Goal: Information Seeking & Learning: Learn about a topic

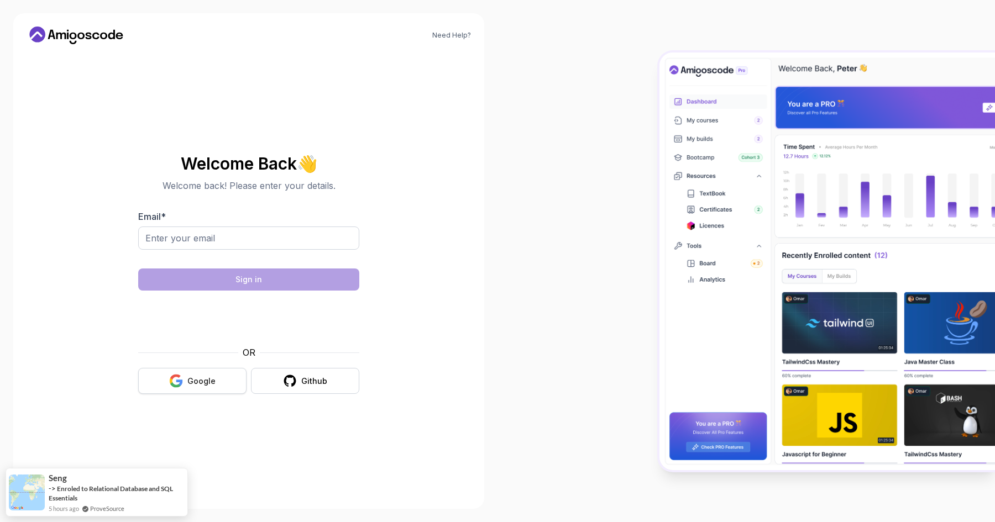
click at [213, 382] on div "Google" at bounding box center [201, 381] width 28 height 11
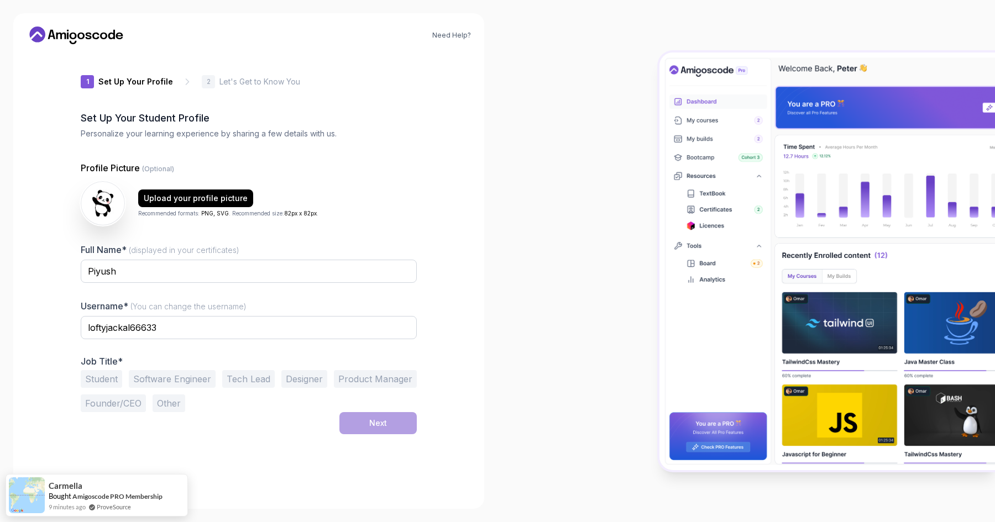
click at [107, 381] on button "Student" at bounding box center [101, 379] width 41 height 18
click at [392, 425] on button "Next" at bounding box center [377, 423] width 77 height 22
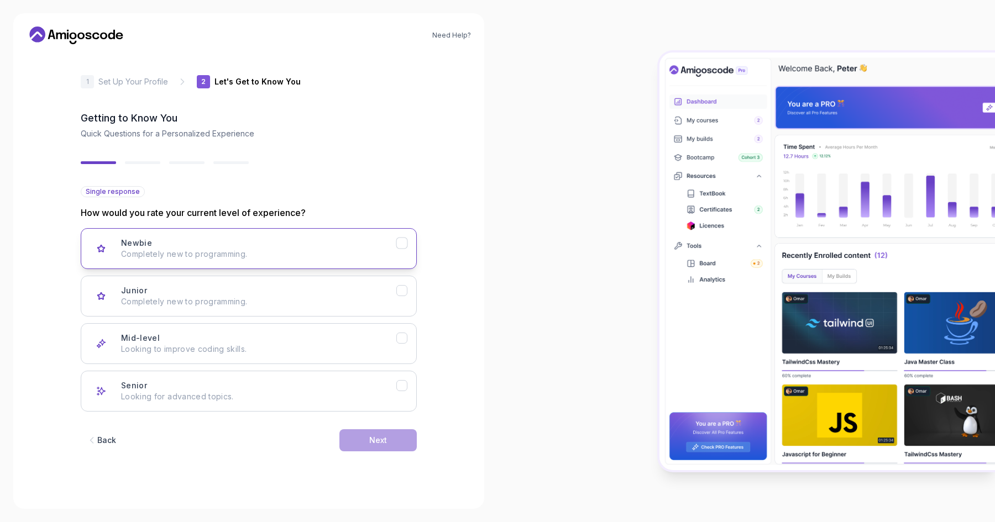
click at [216, 244] on div "Newbie Completely new to programming." at bounding box center [258, 249] width 275 height 22
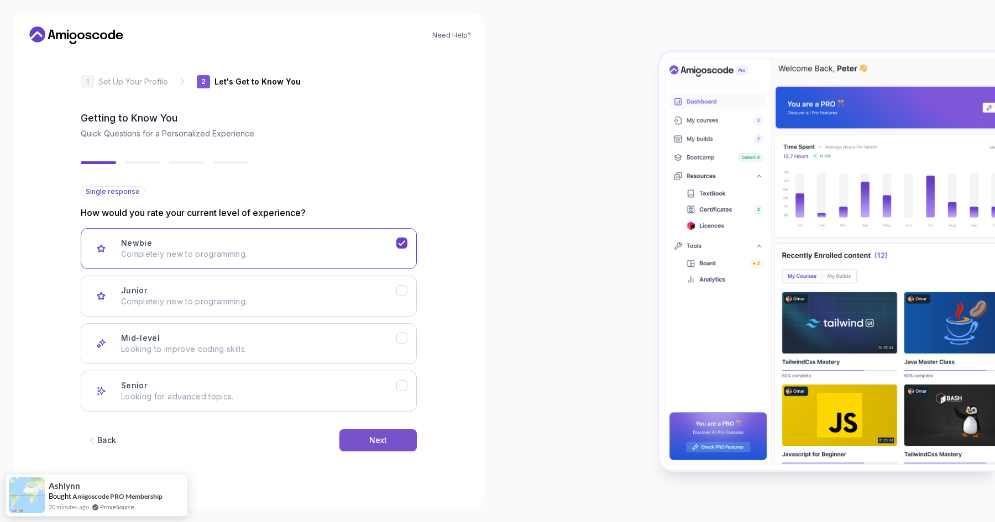
click at [387, 440] on button "Next" at bounding box center [377, 440] width 77 height 22
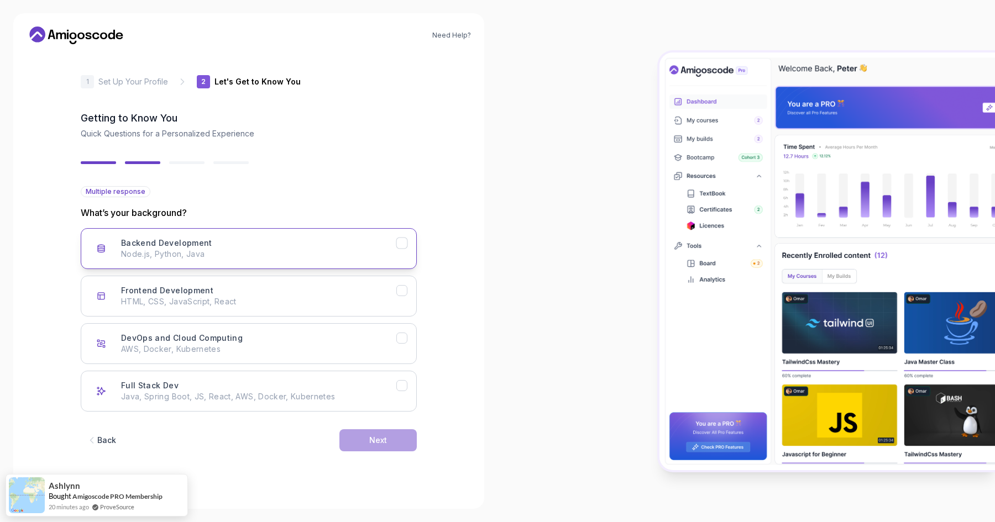
click at [235, 245] on div "Backend Development Node.js, Python, Java" at bounding box center [258, 249] width 275 height 22
click at [382, 442] on div "Next" at bounding box center [378, 440] width 18 height 11
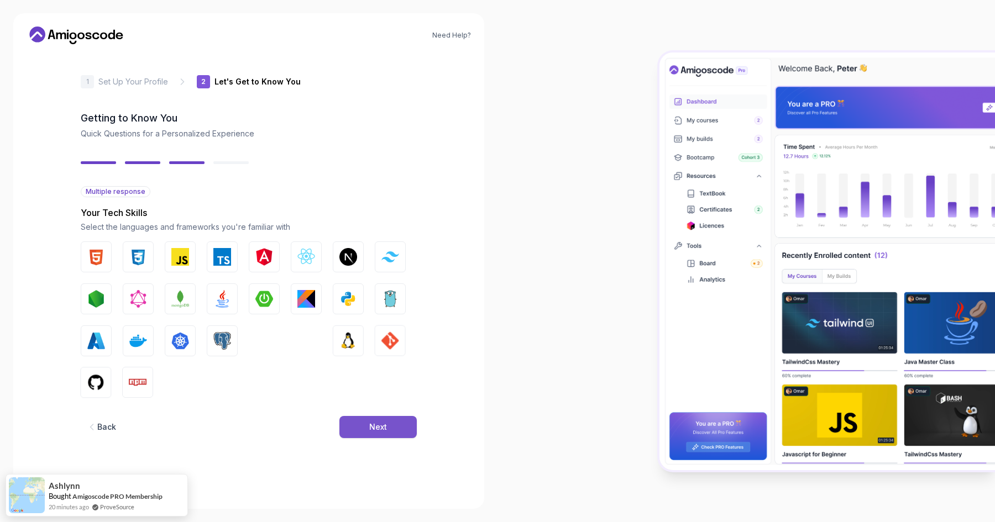
click at [394, 436] on button "Next" at bounding box center [377, 427] width 77 height 22
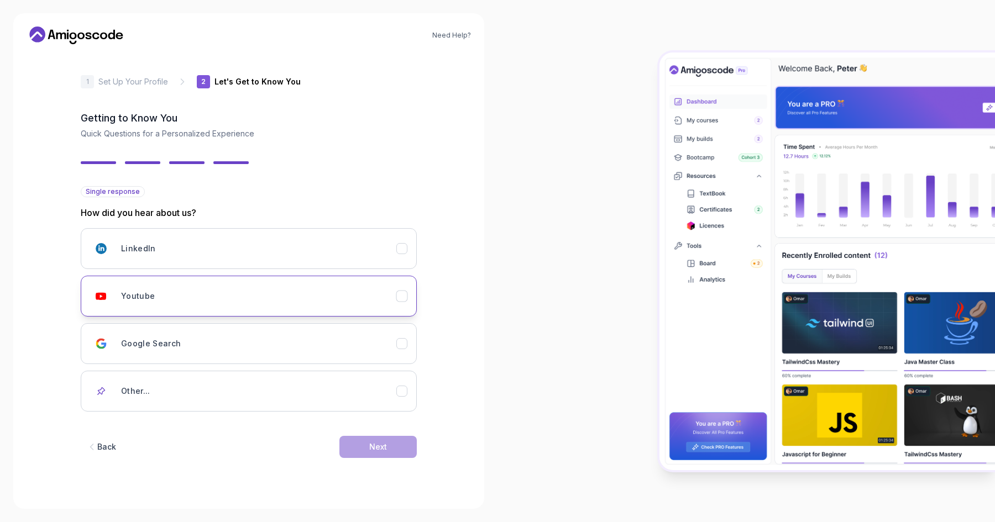
click at [284, 293] on div "Youtube" at bounding box center [258, 296] width 275 height 22
click at [397, 453] on button "Next" at bounding box center [377, 447] width 77 height 22
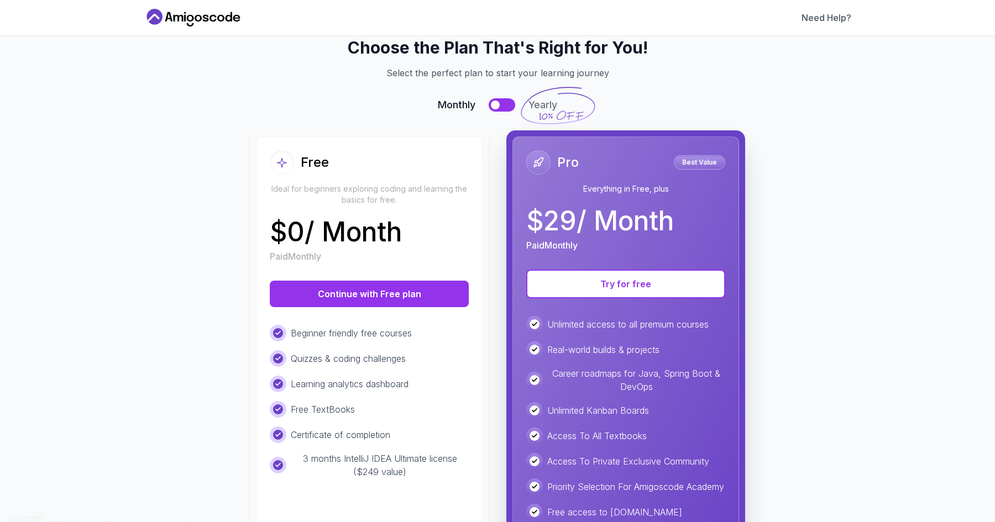
scroll to position [130, 0]
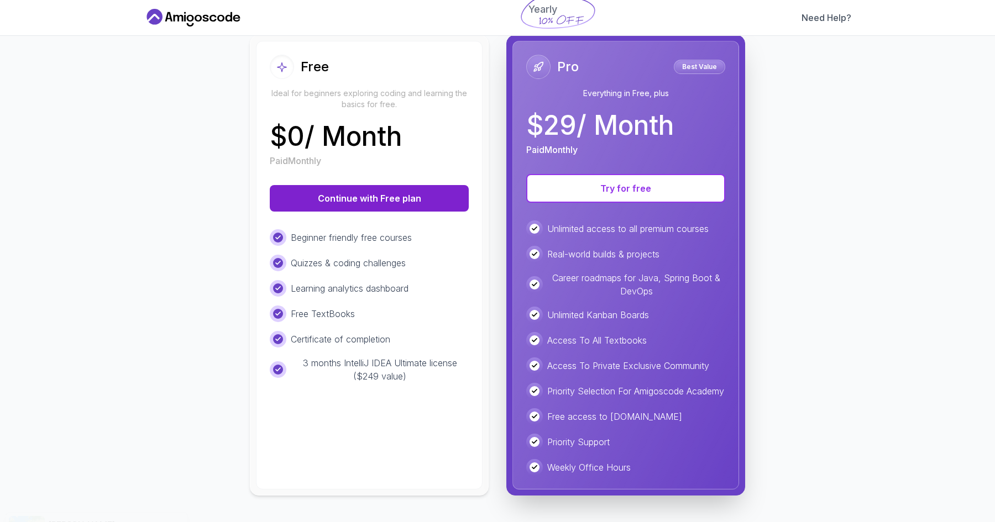
click at [362, 186] on button "Continue with Free plan" at bounding box center [369, 198] width 199 height 27
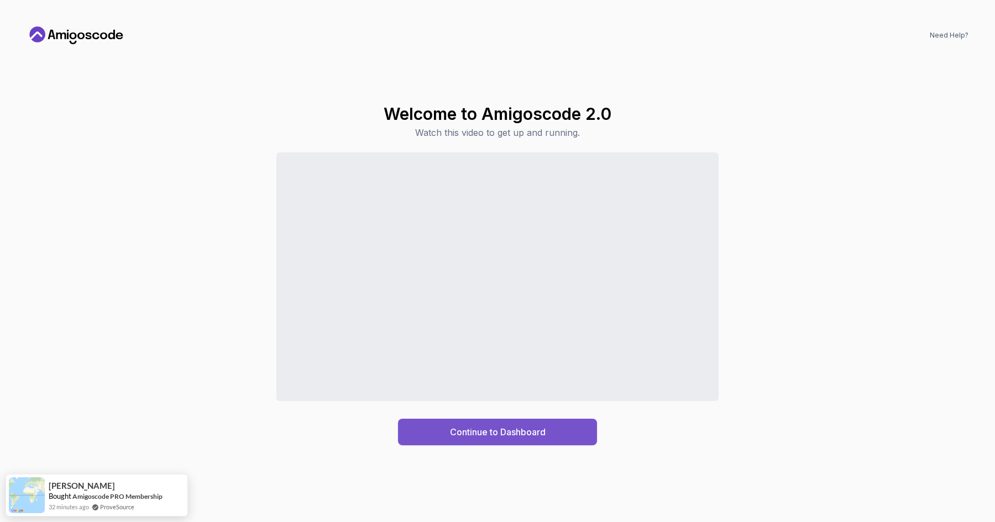
click at [522, 439] on button "Continue to Dashboard" at bounding box center [497, 432] width 199 height 27
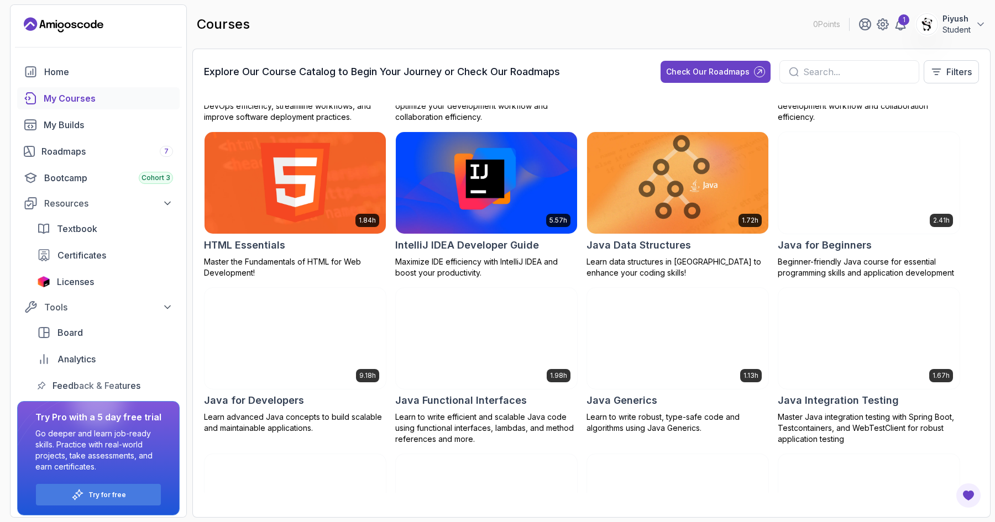
scroll to position [486, 0]
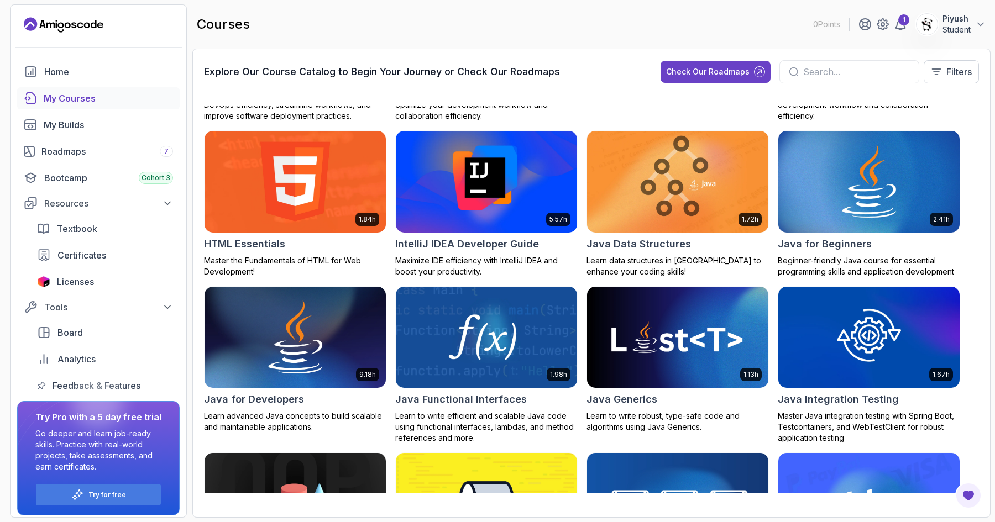
click at [486, 181] on img at bounding box center [486, 181] width 190 height 107
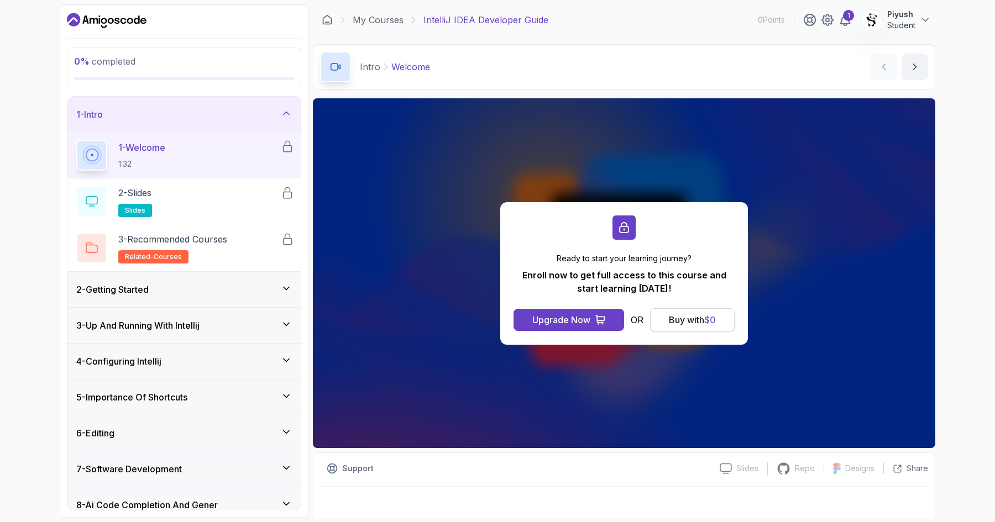
click at [688, 323] on div "Buy with $ 0" at bounding box center [692, 319] width 47 height 13
click at [105, 160] on div at bounding box center [91, 155] width 31 height 31
click at [94, 157] on icon at bounding box center [91, 155] width 13 height 13
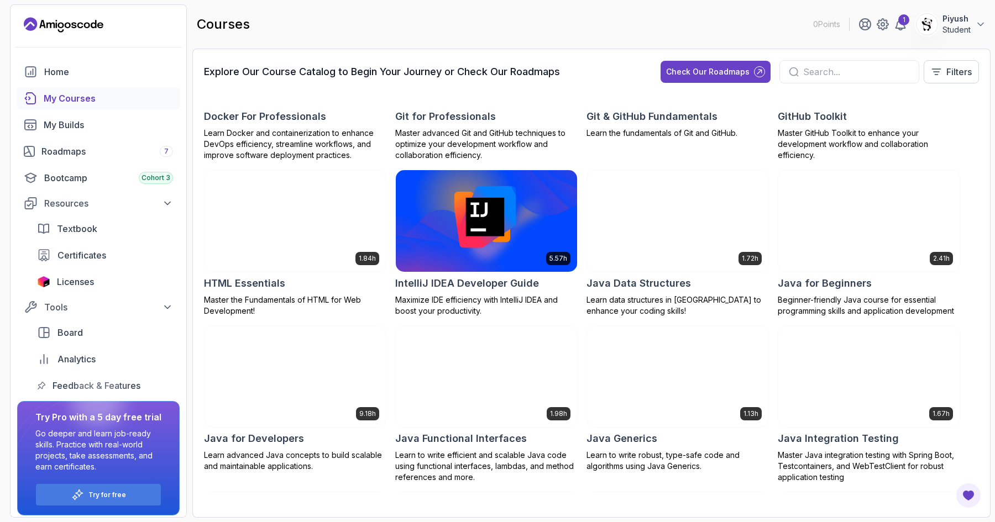
scroll to position [421, 0]
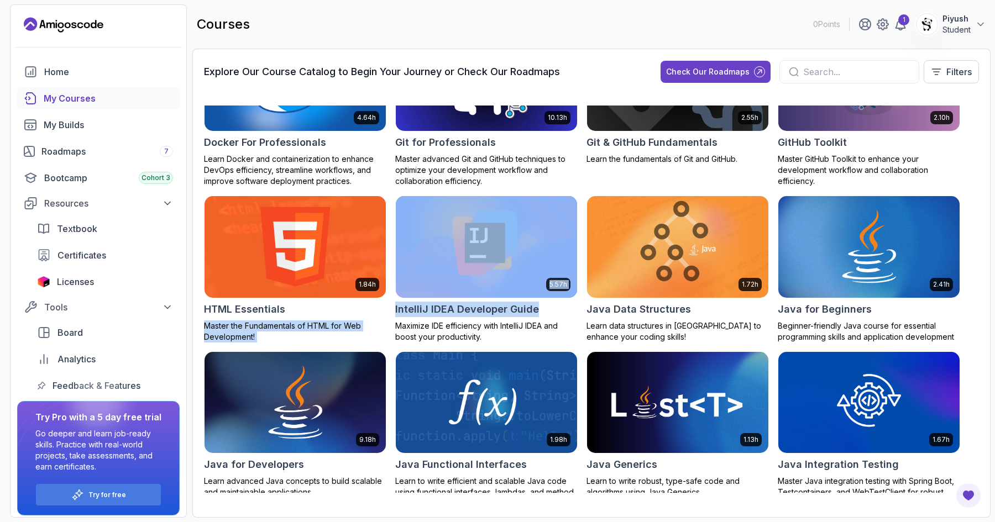
copy div "Master the Fundamentals of HTML for Web Development! 5.57h IntelliJ IDEA Develo…"
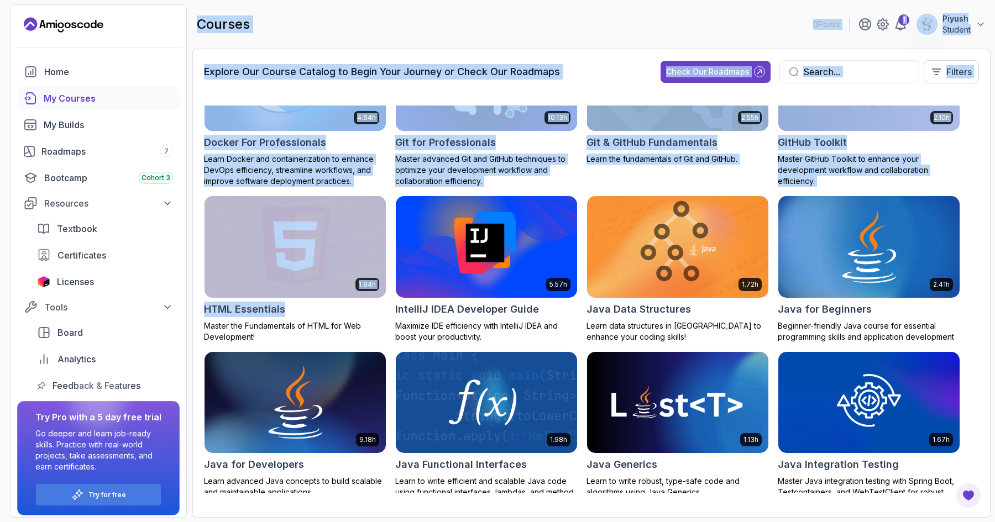
scroll to position [0, 0]
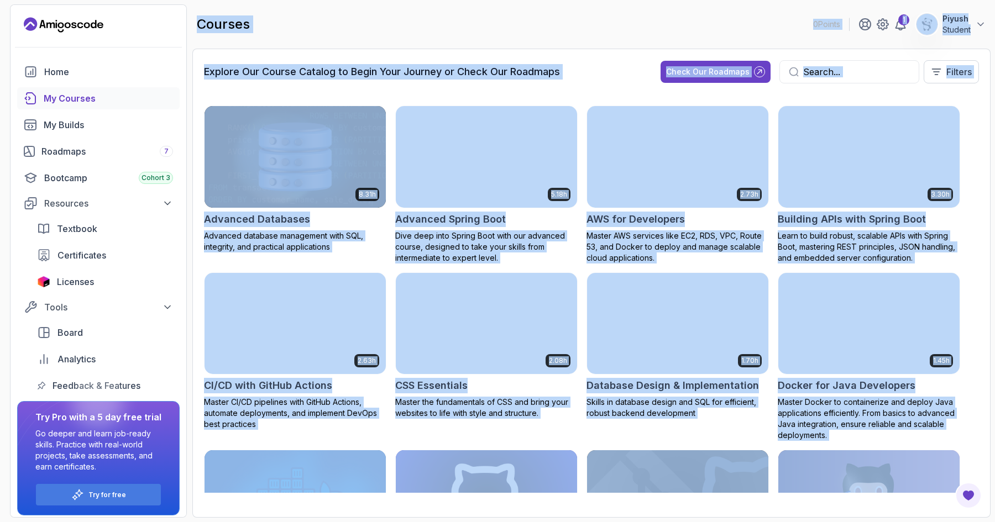
drag, startPoint x: 388, startPoint y: 312, endPoint x: 448, endPoint y: -51, distance: 368.0
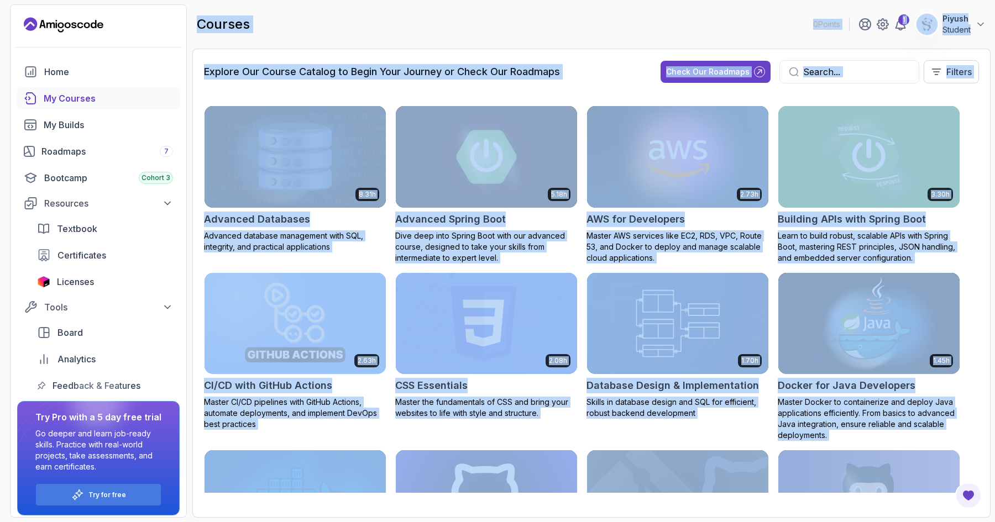
click at [448, 0] on html "0 Points 1 Piyush Student Home My Courses My Builds Roadmaps 7 Bootcamp Cohort …" at bounding box center [497, 302] width 995 height 604
click at [587, 95] on div "8.31h Advanced Databases Advanced database management with SQL, integrity, and …" at bounding box center [591, 299] width 775 height 414
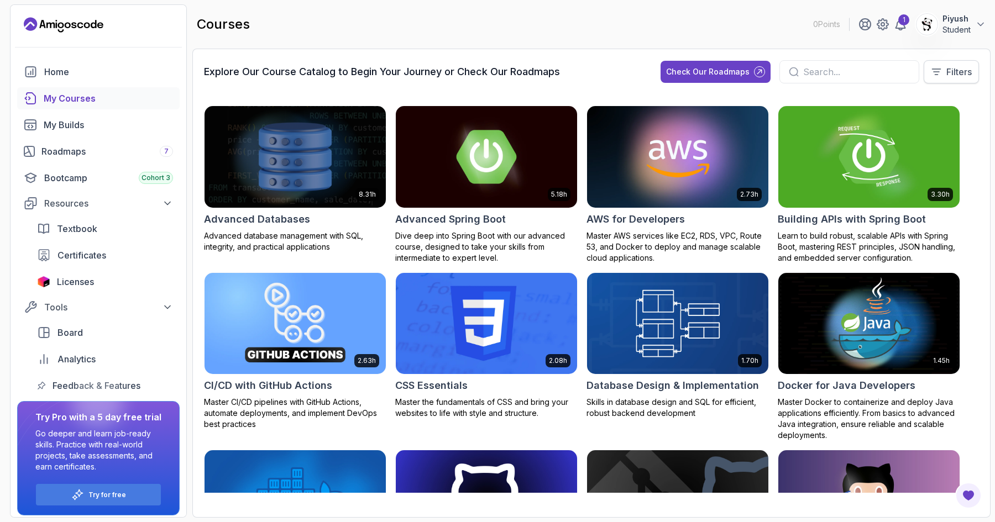
click at [960, 76] on p "Filters" at bounding box center [958, 71] width 25 height 13
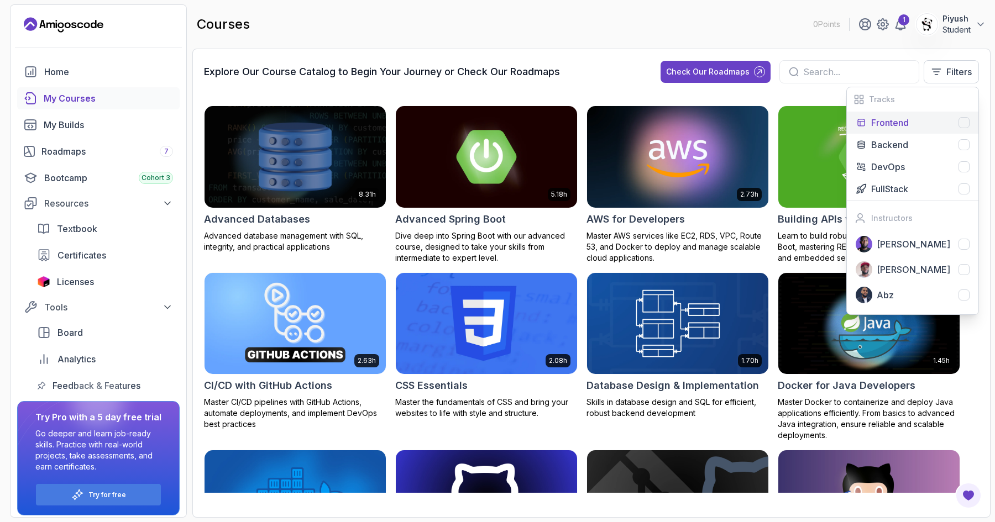
click at [909, 123] on div "Frontend" at bounding box center [920, 122] width 98 height 13
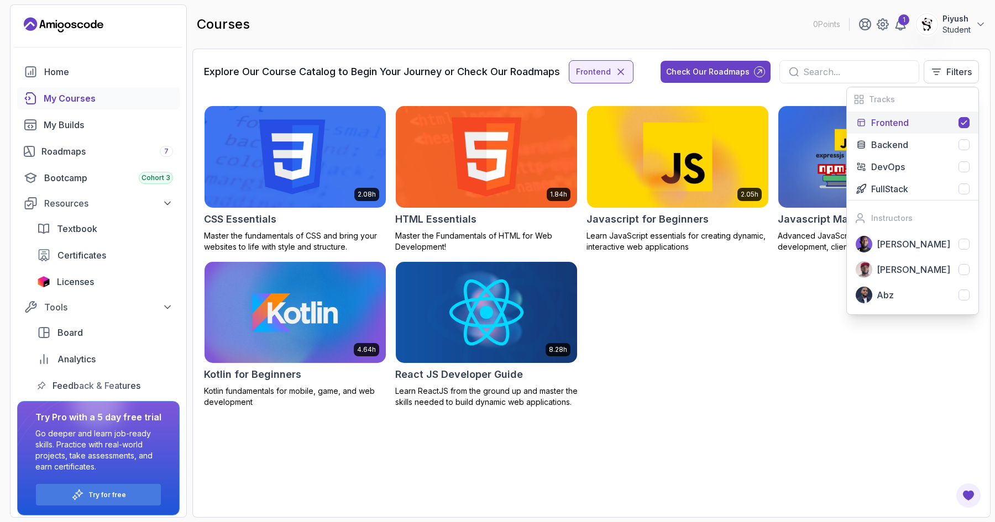
click at [802, 292] on div "2.08h CSS Essentials Master the fundamentals of CSS and bring your websites to …" at bounding box center [591, 257] width 775 height 302
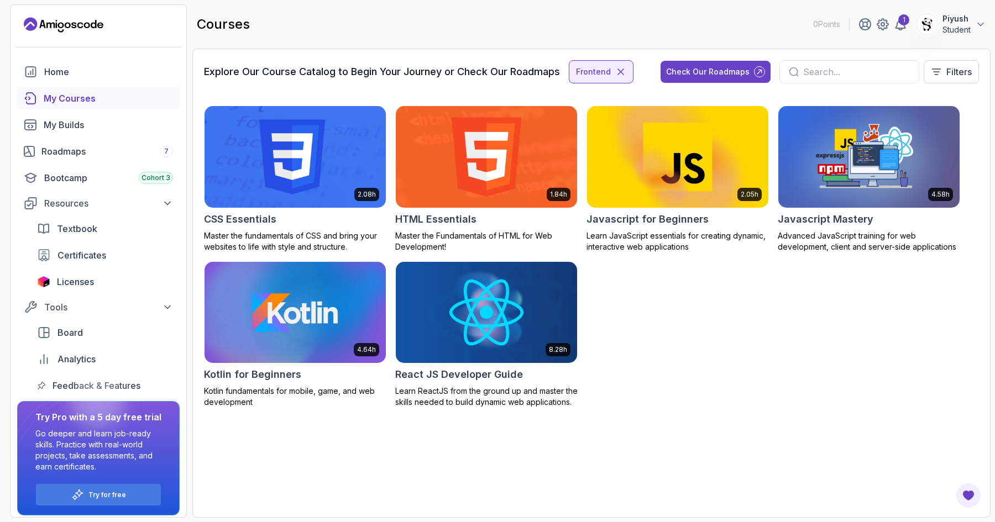
click at [86, 99] on div "My Courses" at bounding box center [108, 98] width 129 height 13
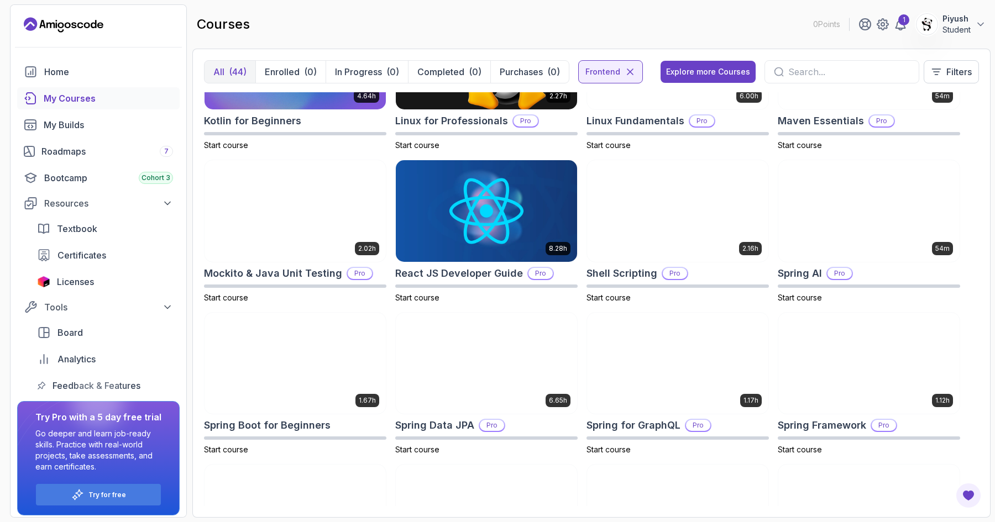
scroll to position [1151, 0]
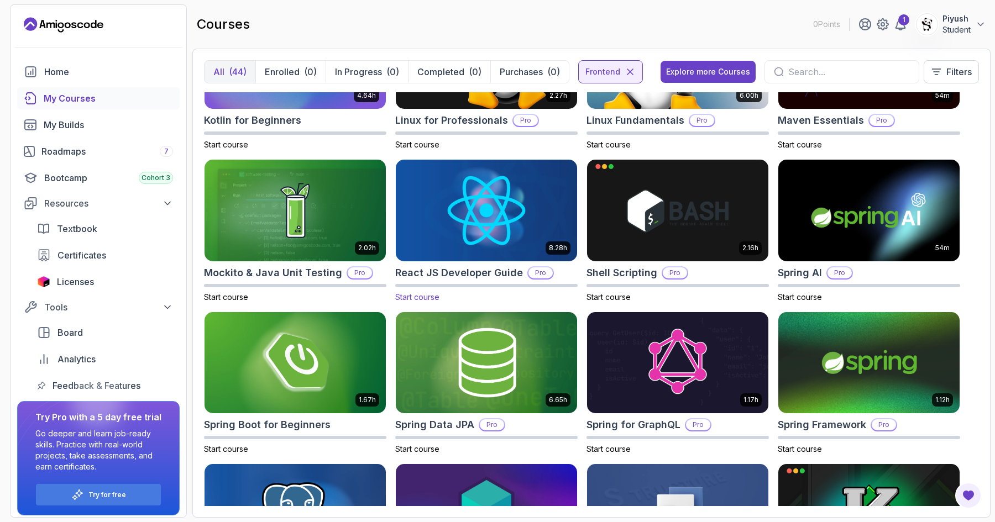
click at [509, 211] on img at bounding box center [486, 210] width 190 height 107
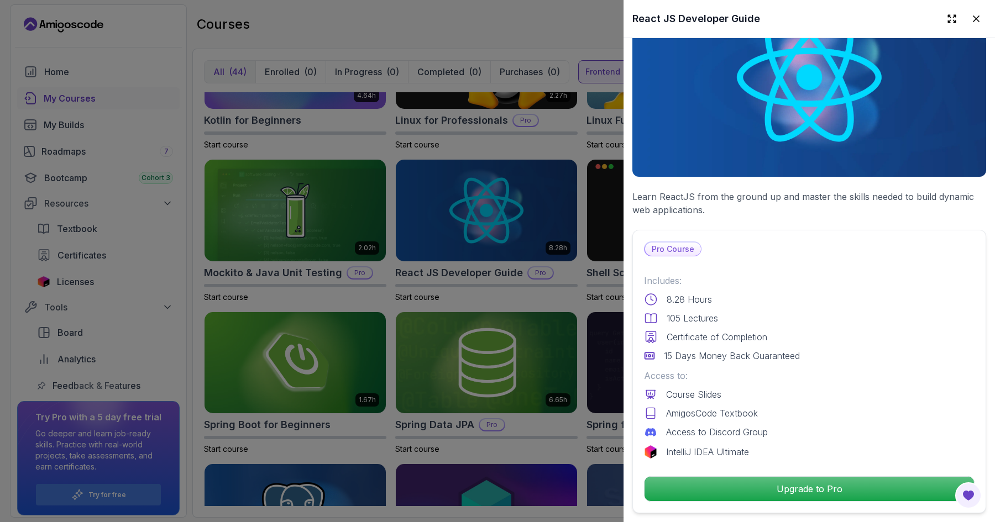
scroll to position [71, 0]
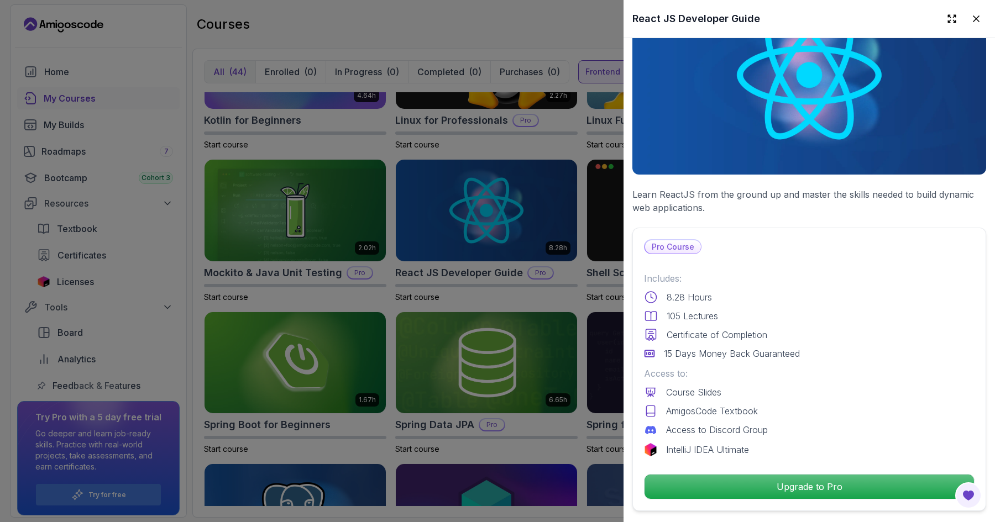
click at [581, 290] on div at bounding box center [497, 261] width 995 height 522
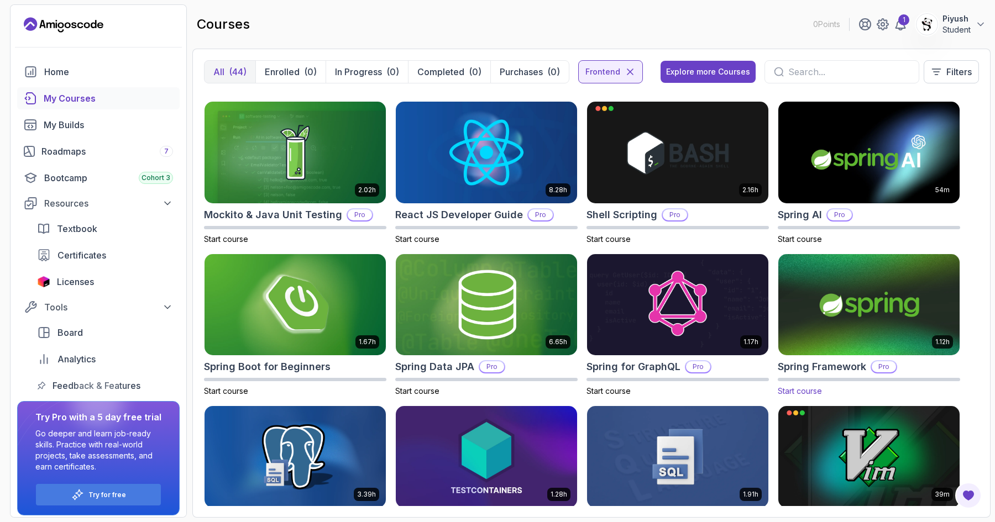
scroll to position [1266, 0]
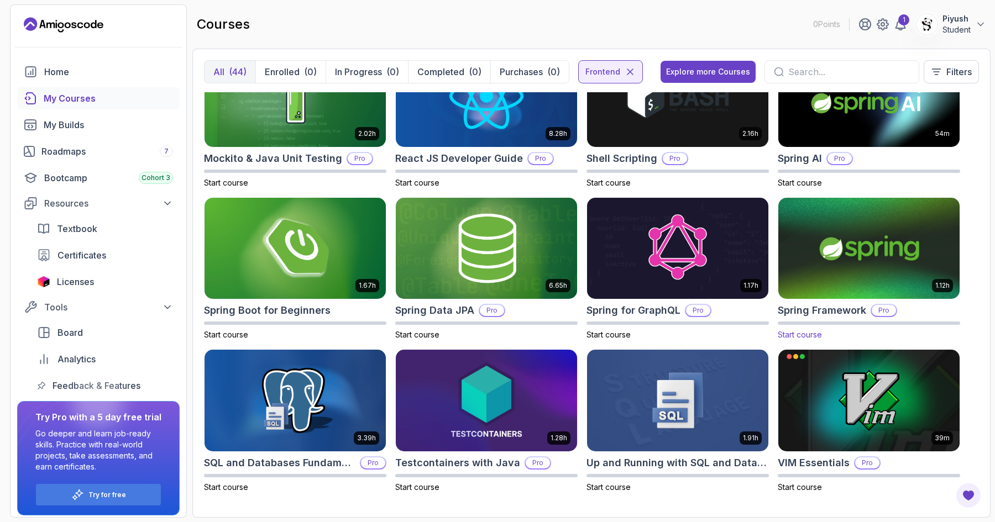
click at [871, 285] on img at bounding box center [869, 248] width 190 height 107
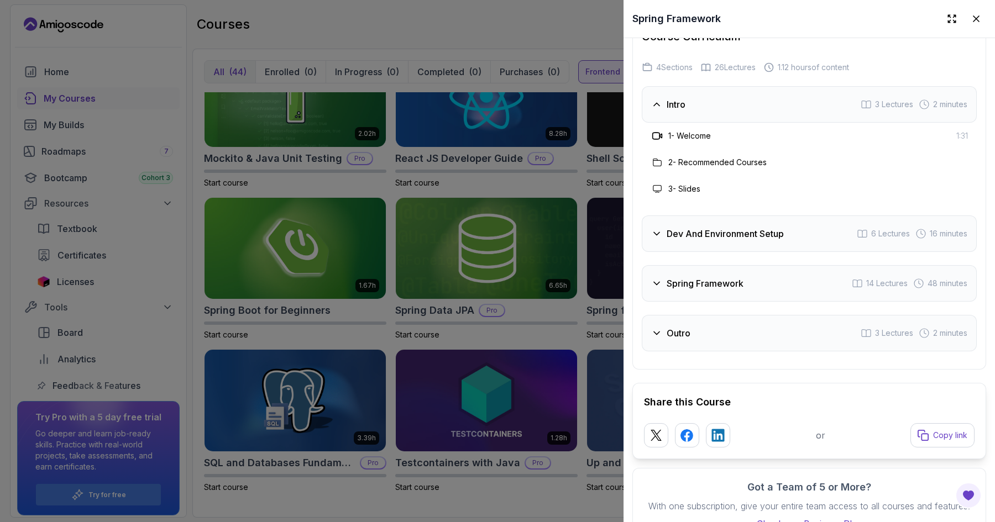
scroll to position [1713, 0]
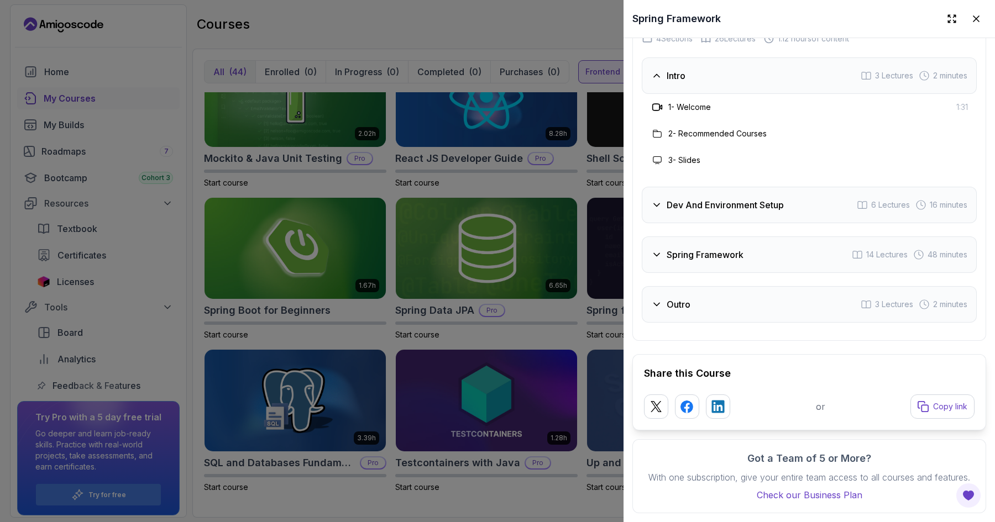
click at [715, 271] on div "Spring Framework 14 Lectures 48 minutes" at bounding box center [808, 254] width 335 height 36
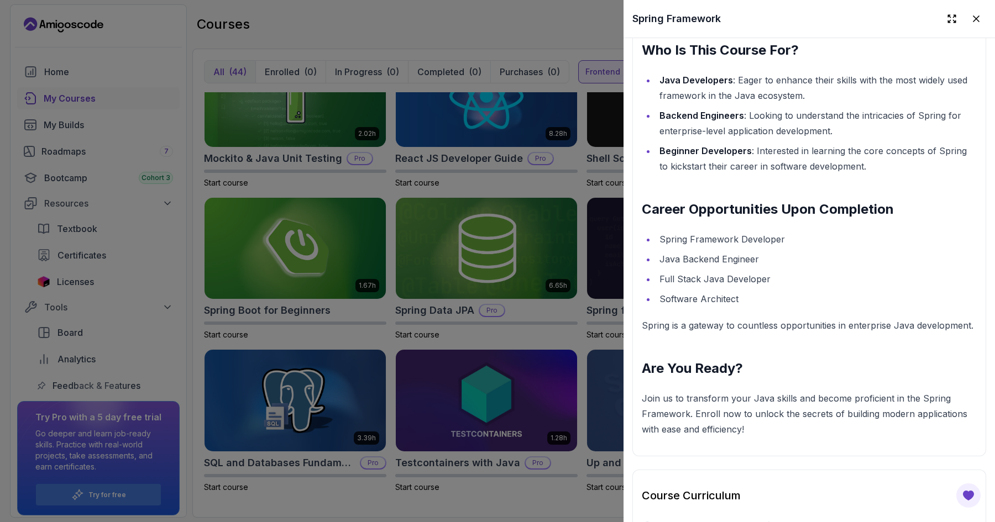
scroll to position [1094, 0]
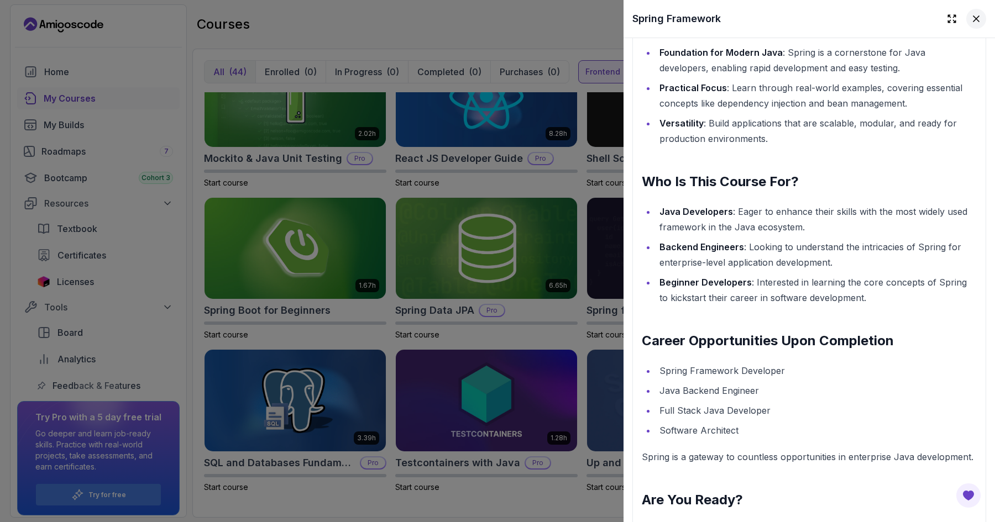
click at [972, 20] on icon at bounding box center [975, 18] width 11 height 11
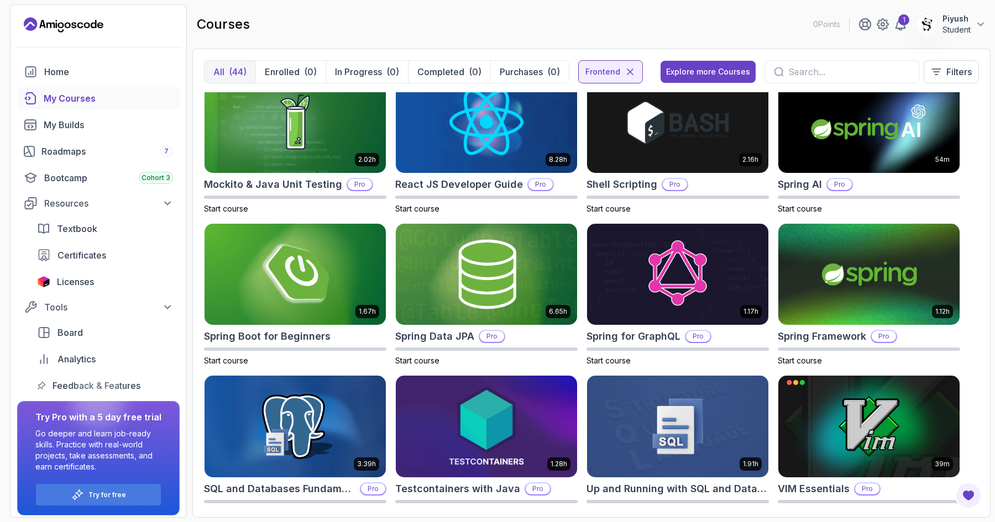
scroll to position [1236, 0]
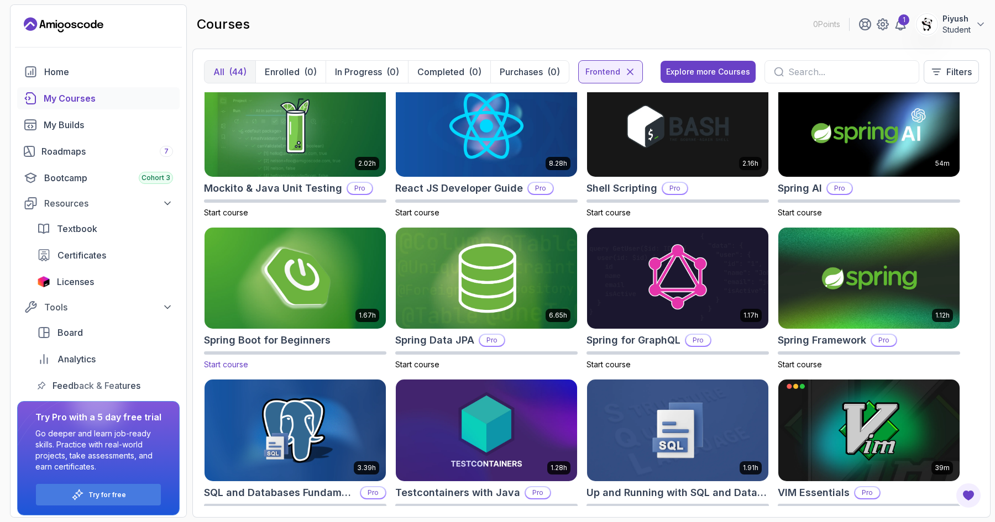
click at [344, 275] on img at bounding box center [295, 278] width 190 height 107
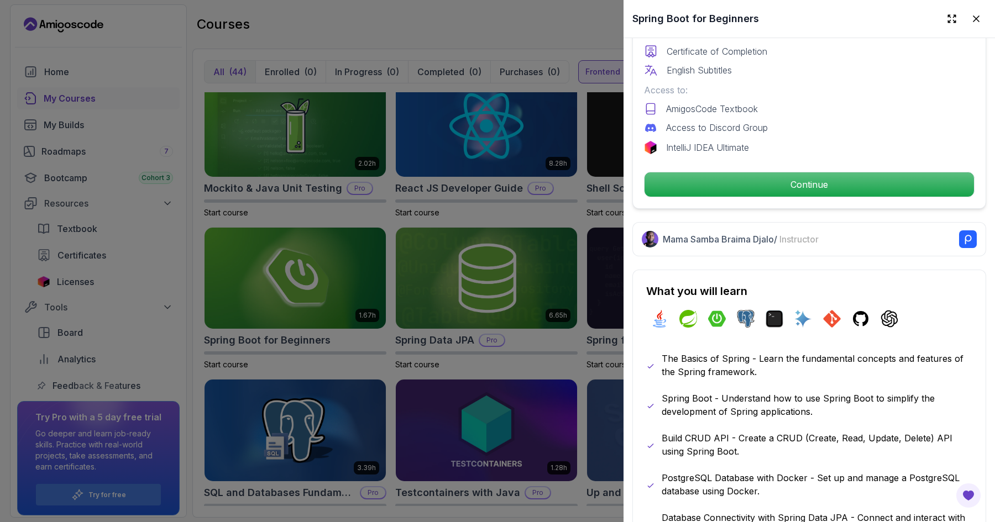
scroll to position [333, 0]
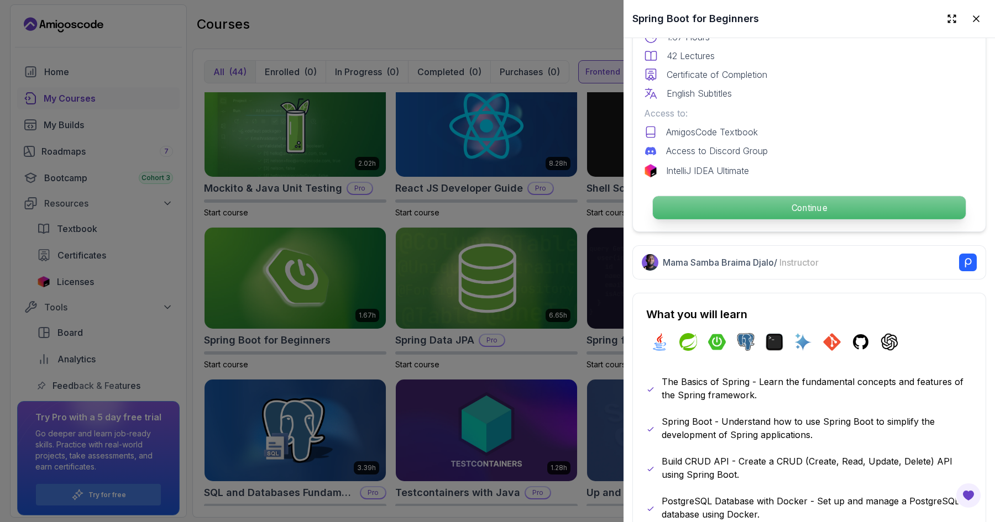
click at [804, 204] on p "Continue" at bounding box center [809, 207] width 313 height 23
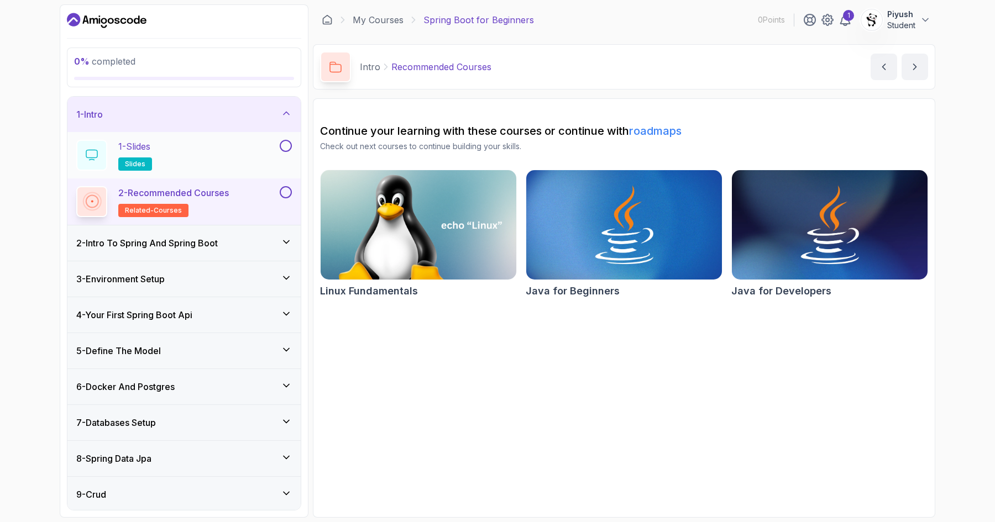
click at [211, 162] on div "1 - Slides slides" at bounding box center [176, 155] width 201 height 31
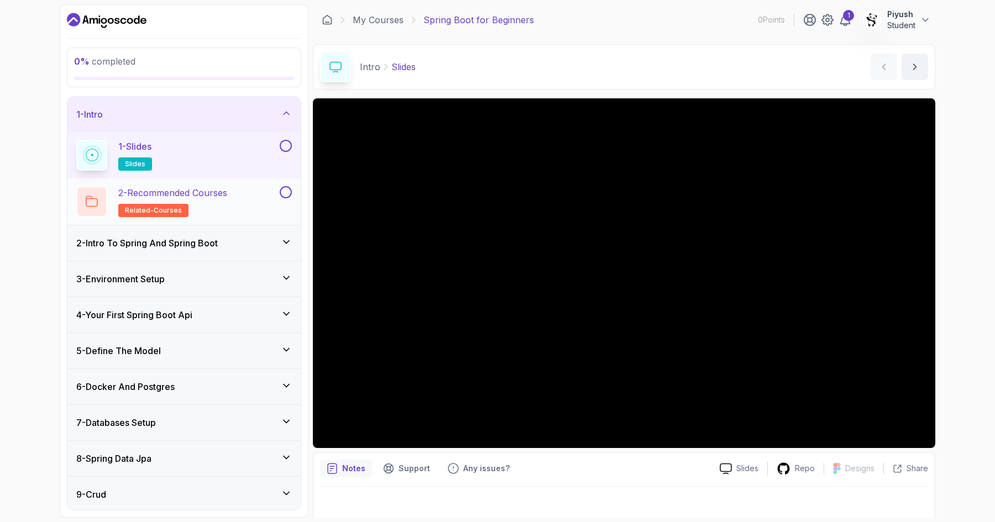
click at [209, 205] on h2 "2 - Recommended Courses related-courses" at bounding box center [172, 201] width 109 height 31
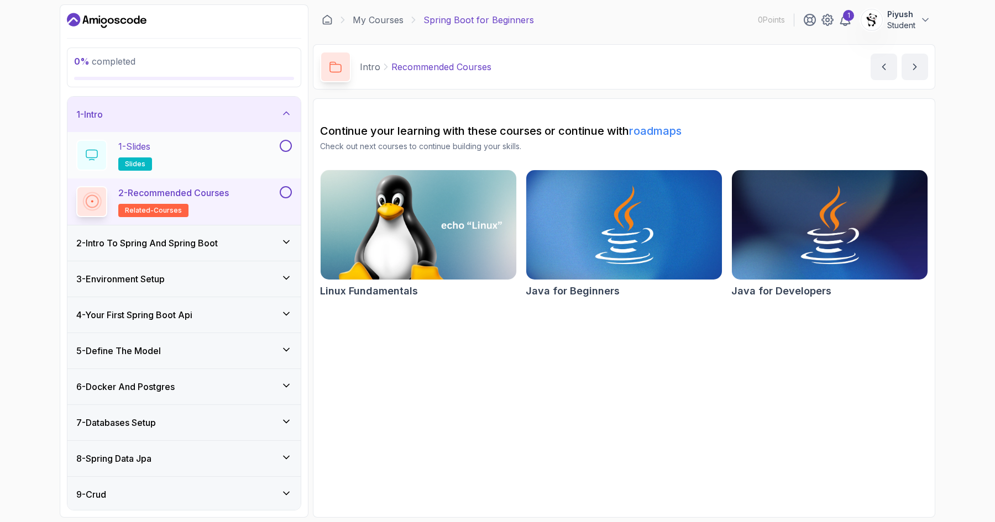
click at [224, 156] on div "1 - Slides slides" at bounding box center [176, 155] width 201 height 31
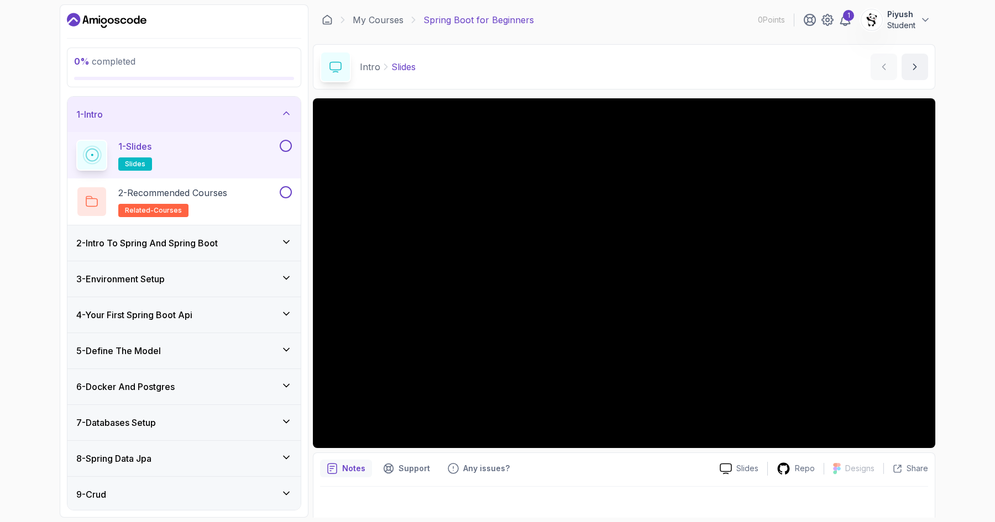
click at [220, 252] on div "2 - Intro To Spring And Spring Boot" at bounding box center [183, 242] width 233 height 35
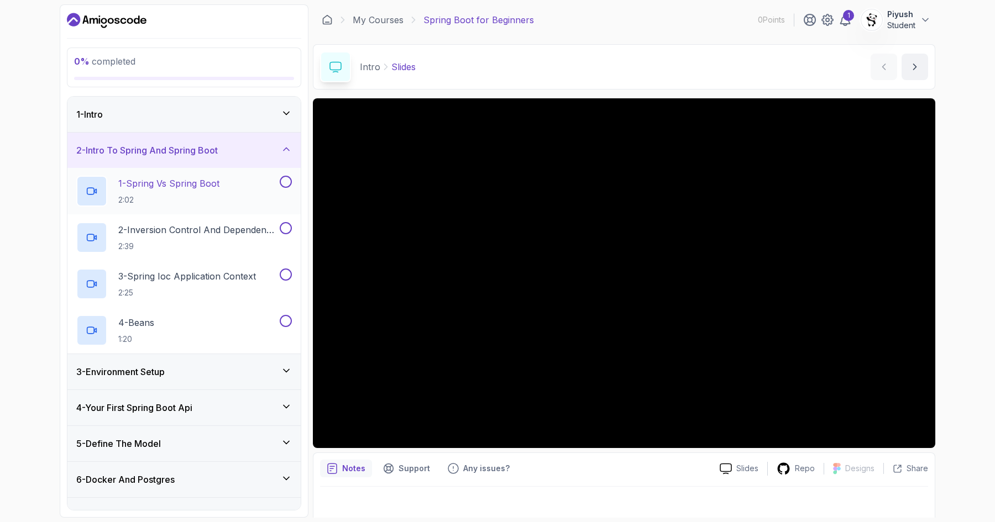
click at [162, 190] on h2 "1 - Spring Vs Spring Boot 2:02" at bounding box center [168, 191] width 101 height 29
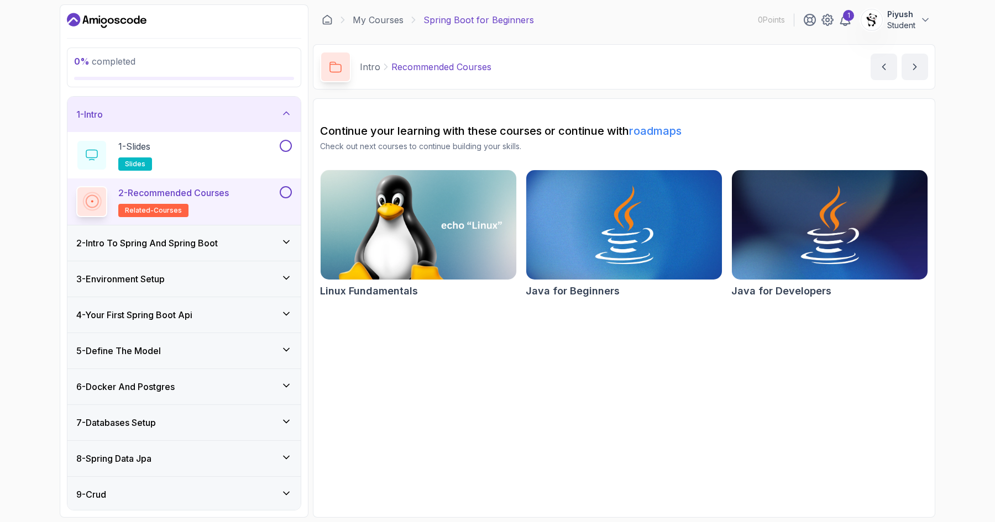
click at [167, 248] on h3 "2 - Intro To Spring And Spring Boot" at bounding box center [146, 242] width 141 height 13
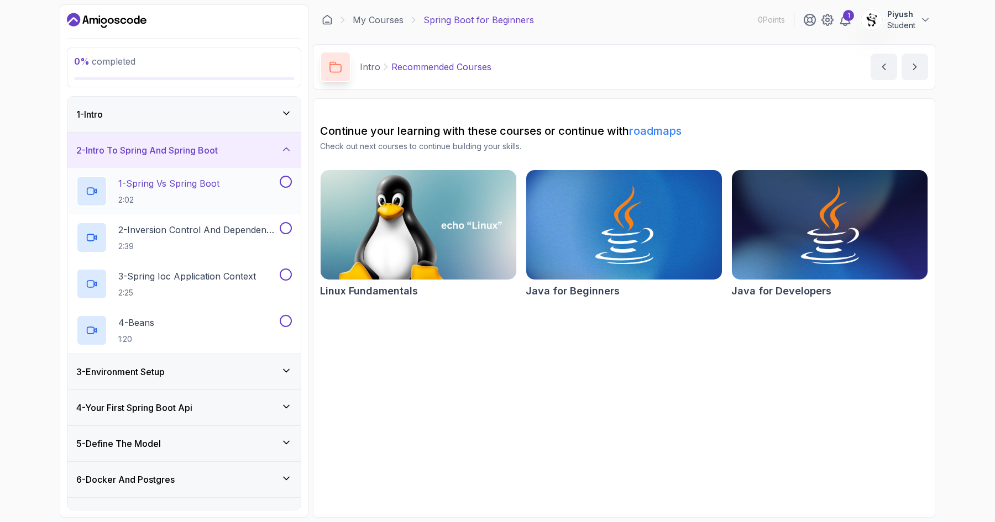
click at [152, 177] on p "1 - Spring Vs Spring Boot" at bounding box center [168, 183] width 101 height 13
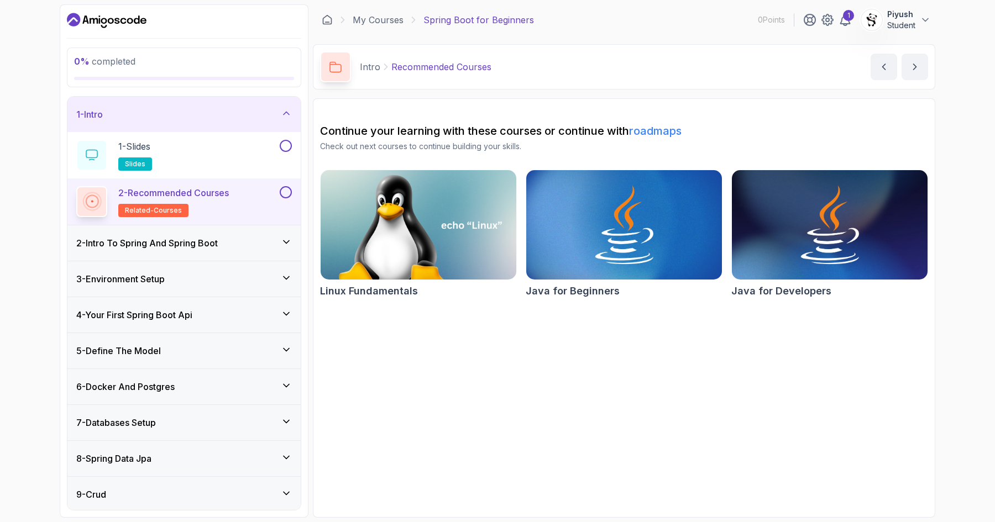
click at [214, 255] on div "2 - Intro To Spring And Spring Boot" at bounding box center [183, 242] width 233 height 35
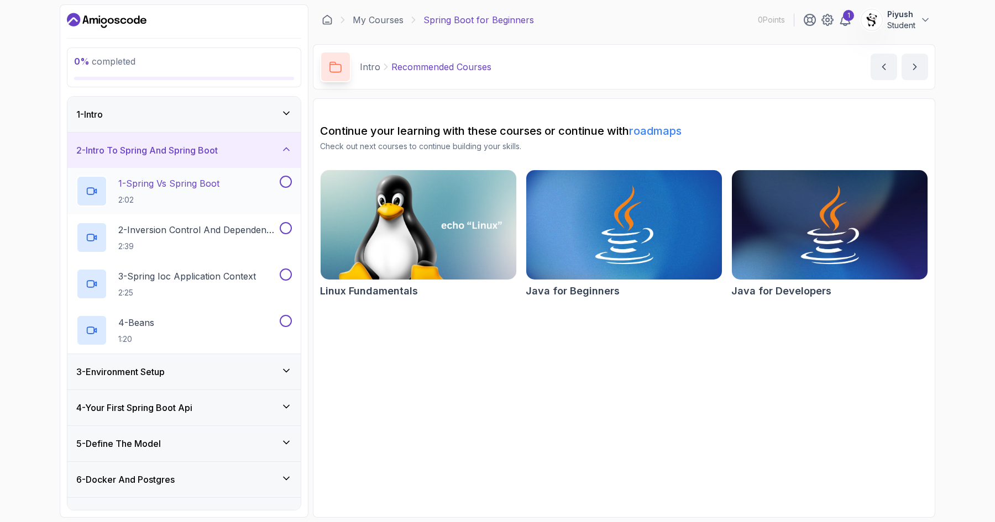
click at [150, 191] on h2 "1 - Spring Vs Spring Boot 2:02" at bounding box center [168, 191] width 101 height 29
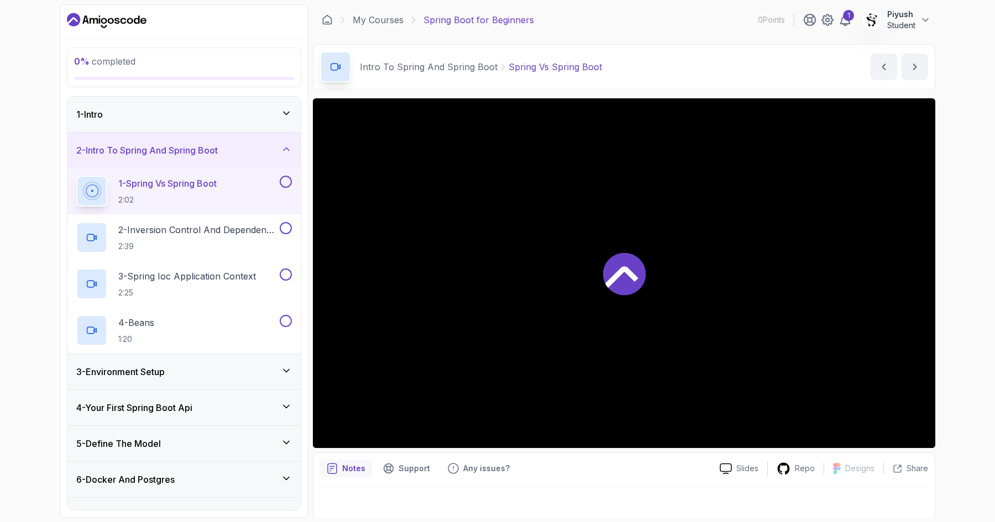
click at [938, 75] on section "0 % completed 1 - Intro 2 - Intro To Spring And Spring Boot 1 - Spring Vs Sprin…" at bounding box center [497, 261] width 884 height 522
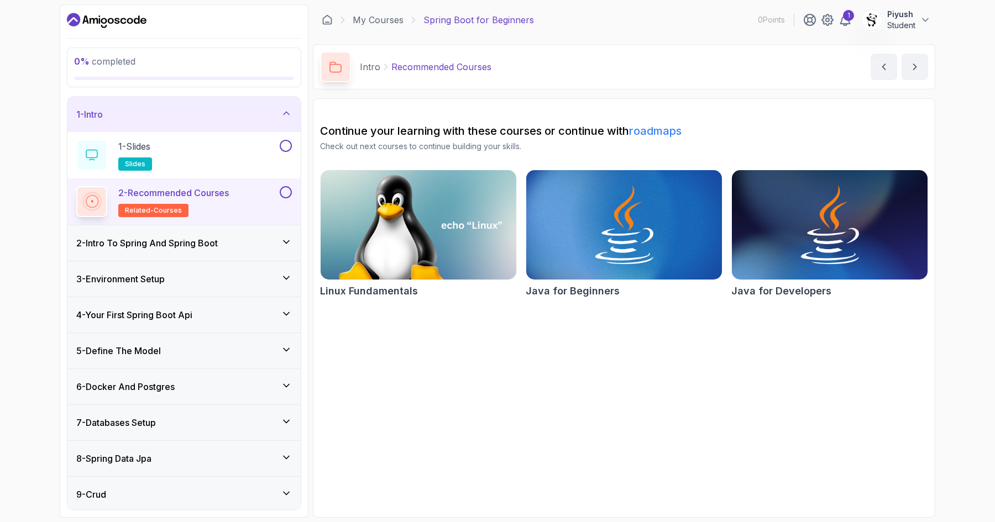
click at [153, 272] on h3 "3 - Environment Setup" at bounding box center [120, 278] width 88 height 13
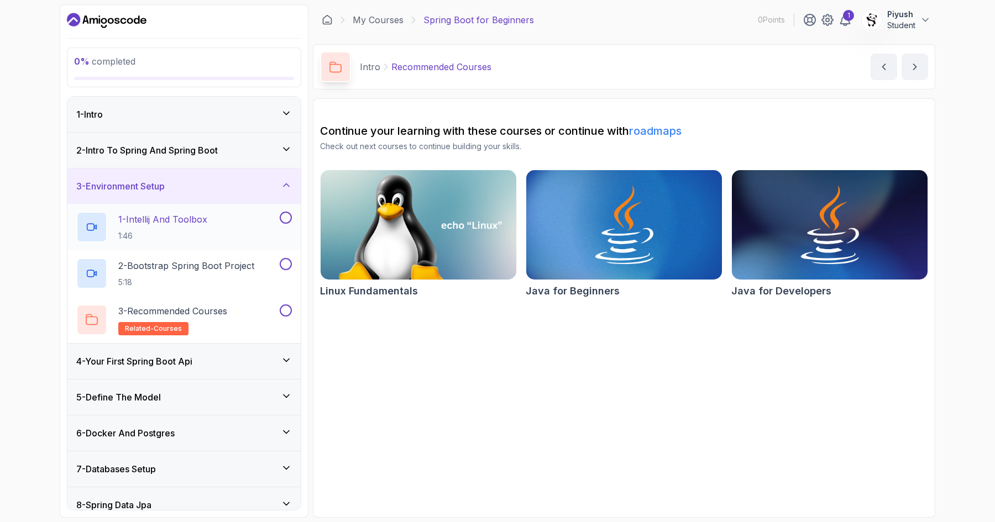
click at [162, 224] on p "1 - Intellij And Toolbox" at bounding box center [162, 219] width 89 height 13
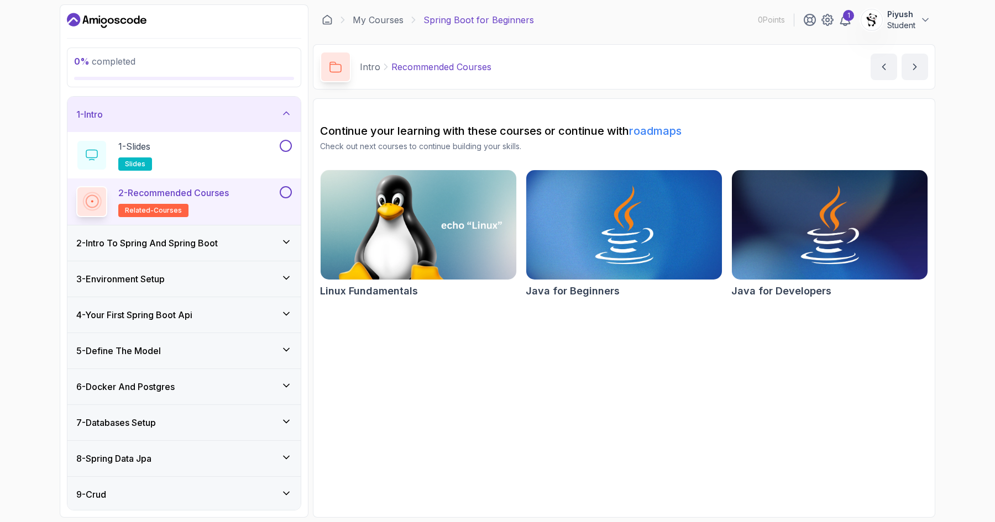
click at [146, 240] on h3 "2 - Intro To Spring And Spring Boot" at bounding box center [146, 242] width 141 height 13
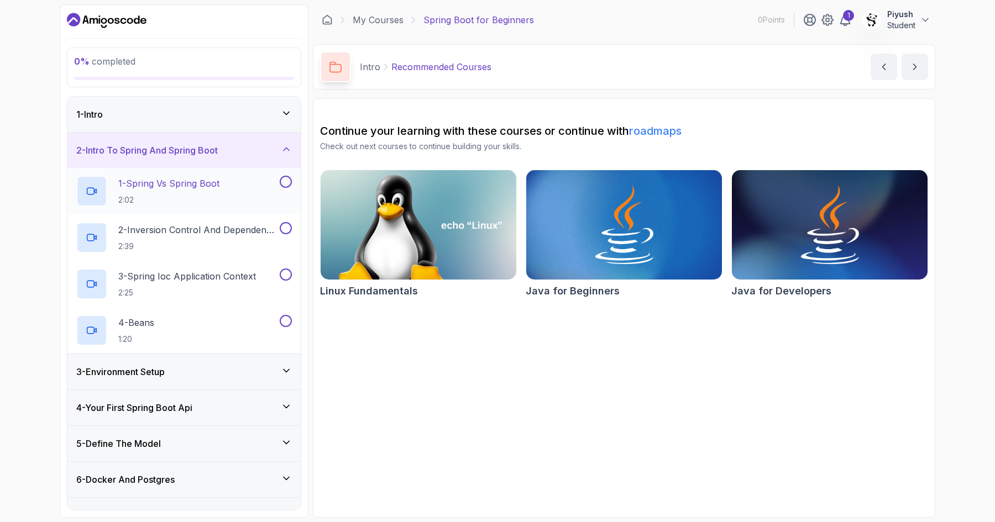
click at [196, 192] on h2 "1 - Spring Vs Spring Boot 2:02" at bounding box center [168, 191] width 101 height 29
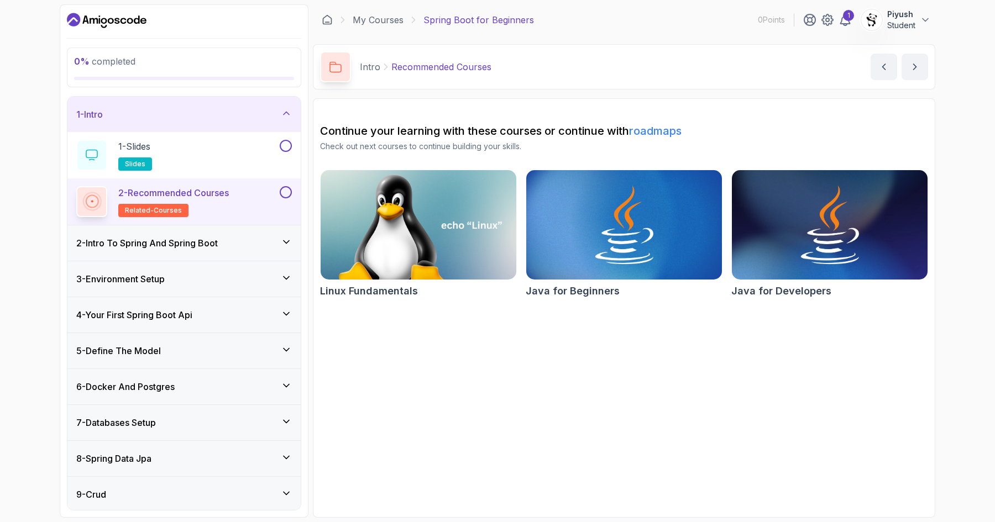
click at [124, 271] on div "3 - Environment Setup" at bounding box center [183, 278] width 233 height 35
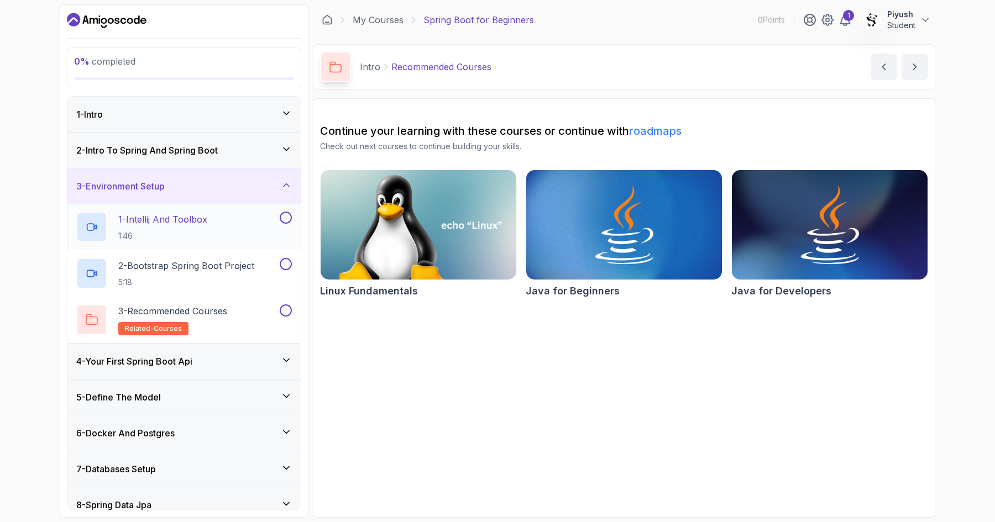
click at [145, 227] on h2 "1 - Intellij And Toolbox 1:46" at bounding box center [162, 227] width 89 height 29
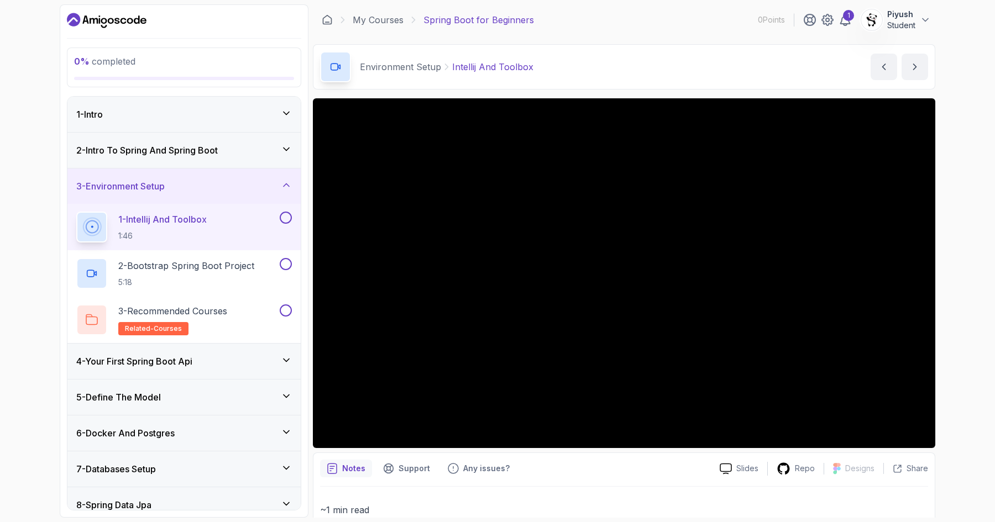
click at [976, 244] on div "0 % completed 1 - Intro 2 - Intro To Spring And Spring Boot 3 - Environment Set…" at bounding box center [497, 261] width 995 height 522
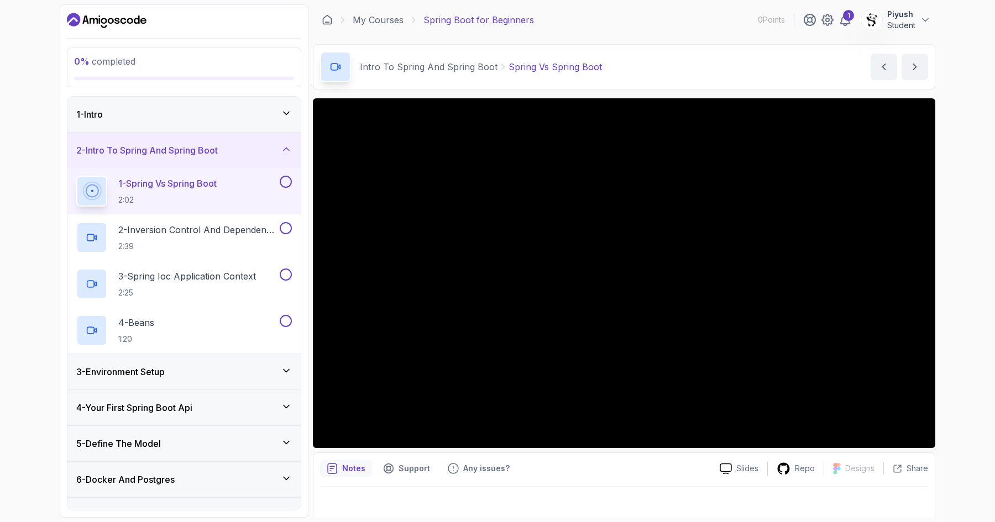
click at [935, 77] on section "0 % completed 1 - Intro 2 - Intro To Spring And Spring Boot 1 - Spring Vs Sprin…" at bounding box center [497, 261] width 884 height 522
click at [77, 19] on icon "Dashboard" at bounding box center [73, 19] width 13 height 13
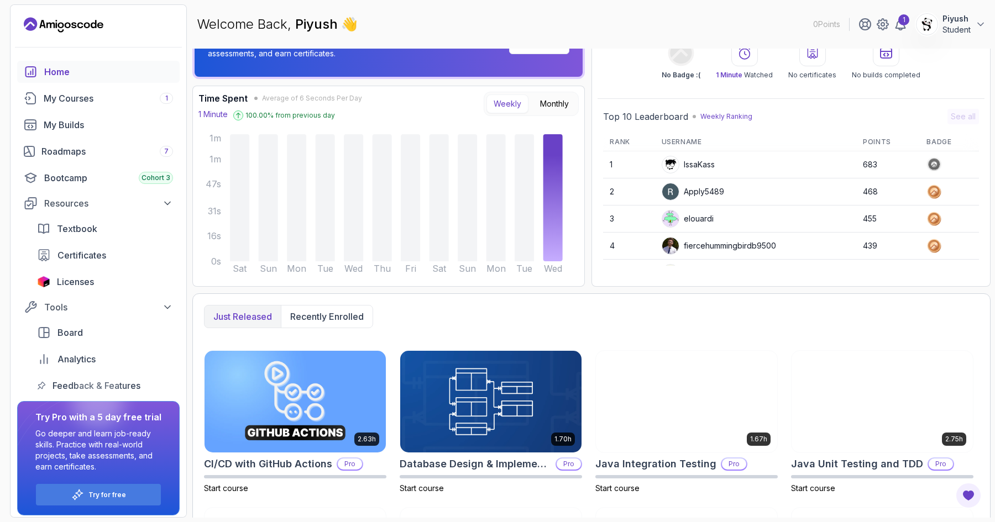
scroll to position [196, 0]
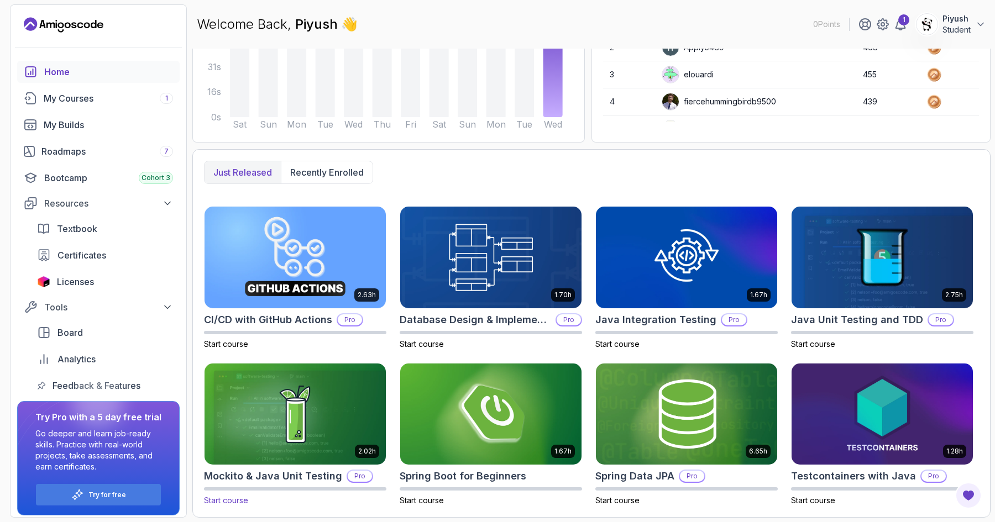
click at [328, 411] on img at bounding box center [295, 414] width 190 height 107
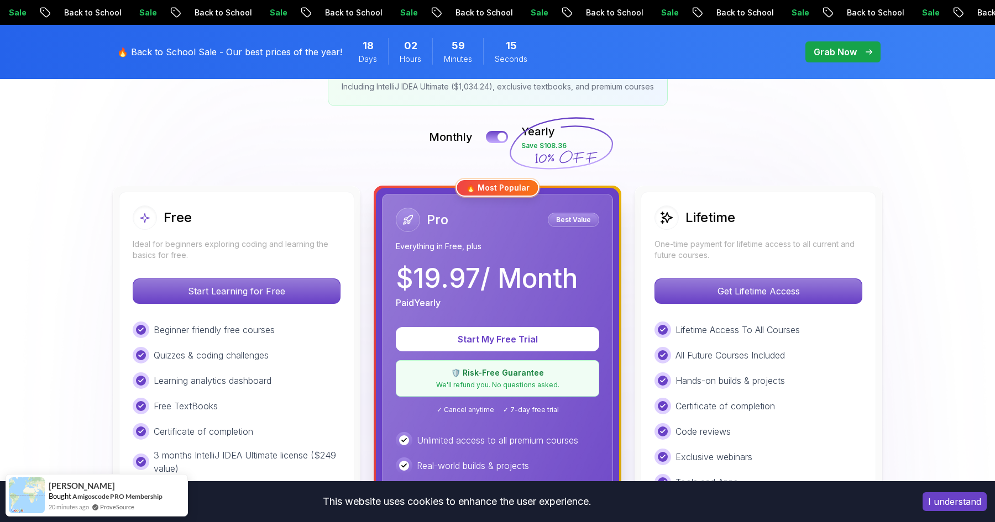
scroll to position [221, 0]
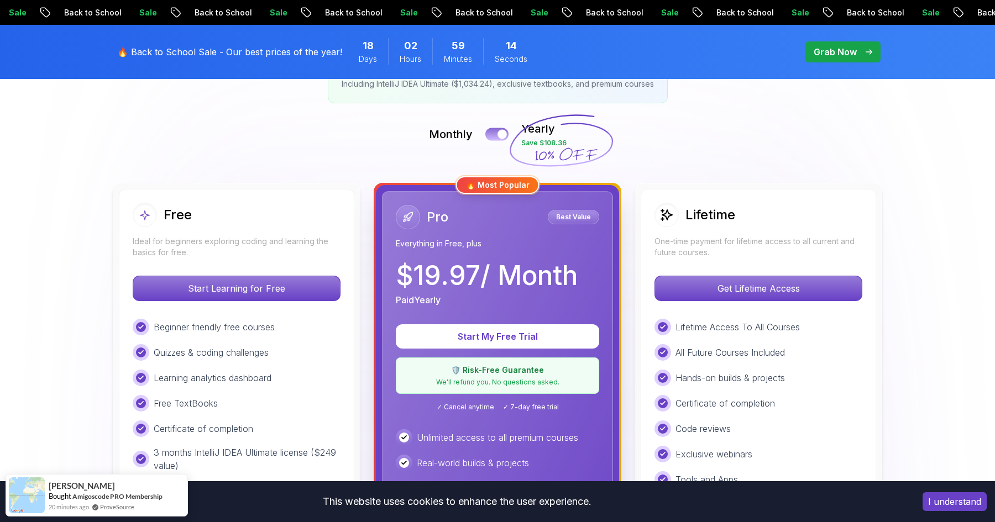
click at [498, 134] on div at bounding box center [501, 134] width 9 height 9
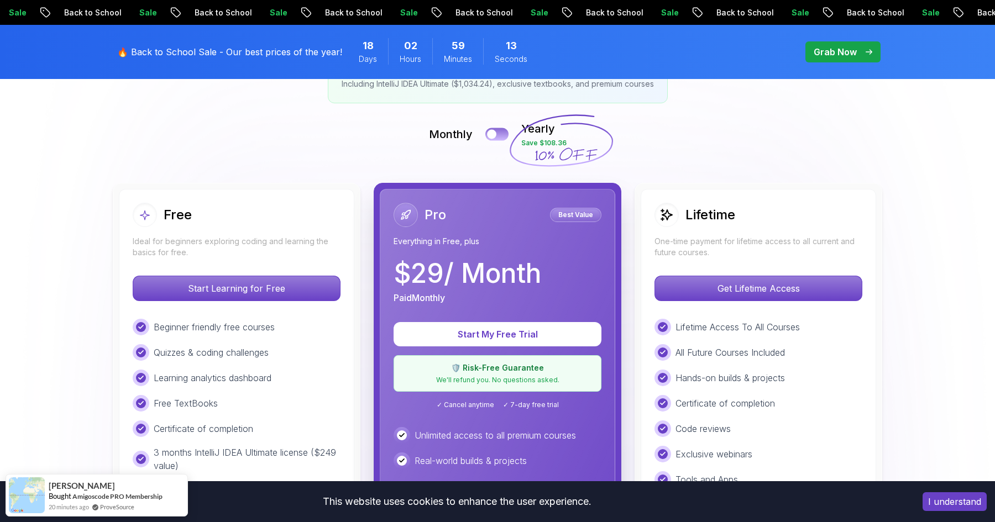
click at [498, 134] on button at bounding box center [496, 134] width 23 height 13
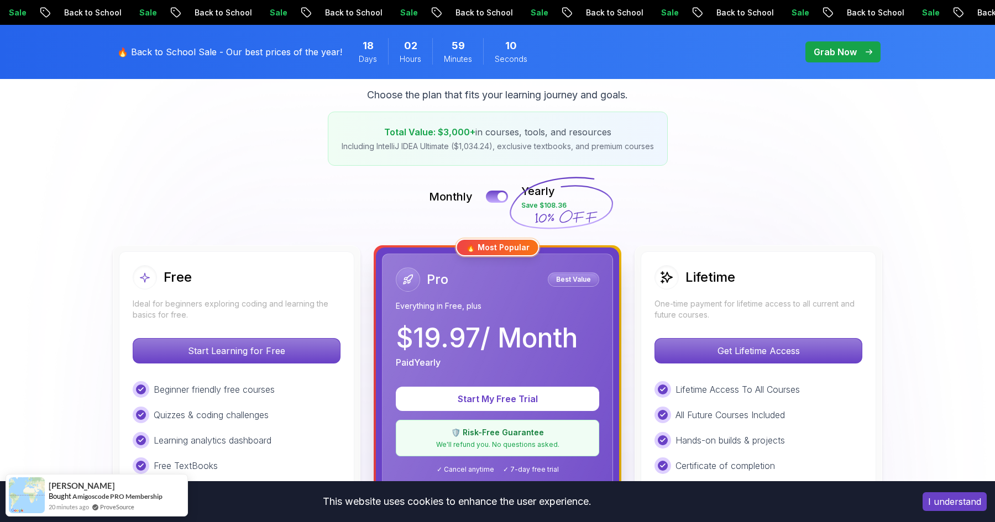
scroll to position [0, 0]
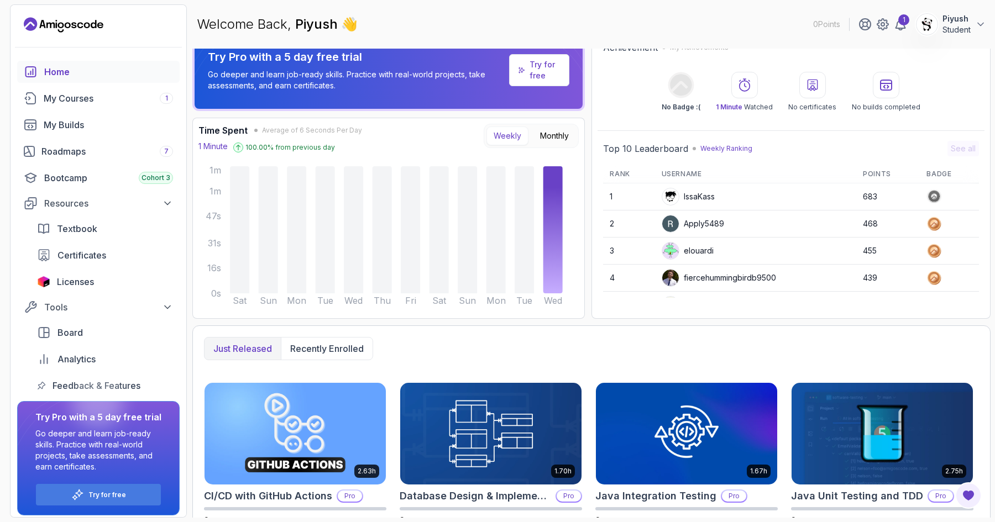
scroll to position [16, 0]
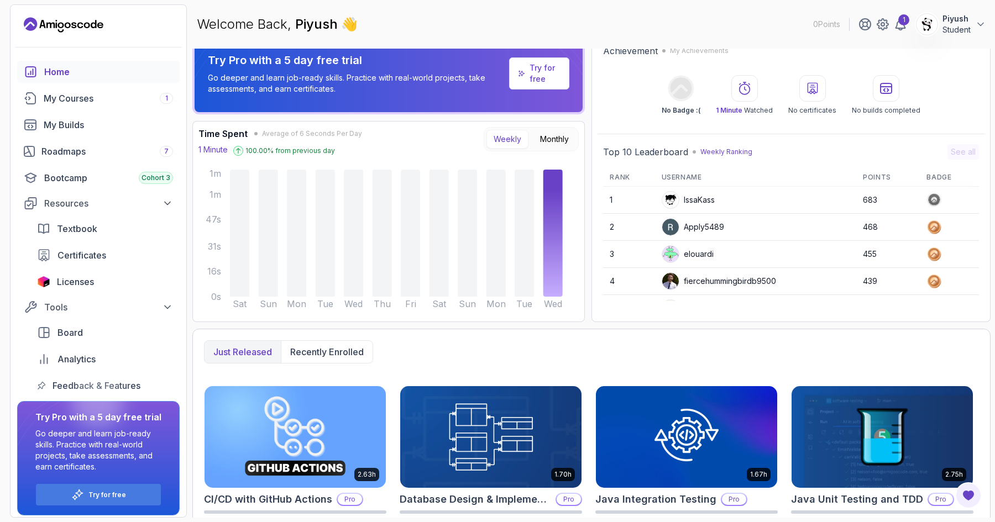
click at [555, 79] on p "Try for free" at bounding box center [544, 73] width 31 height 22
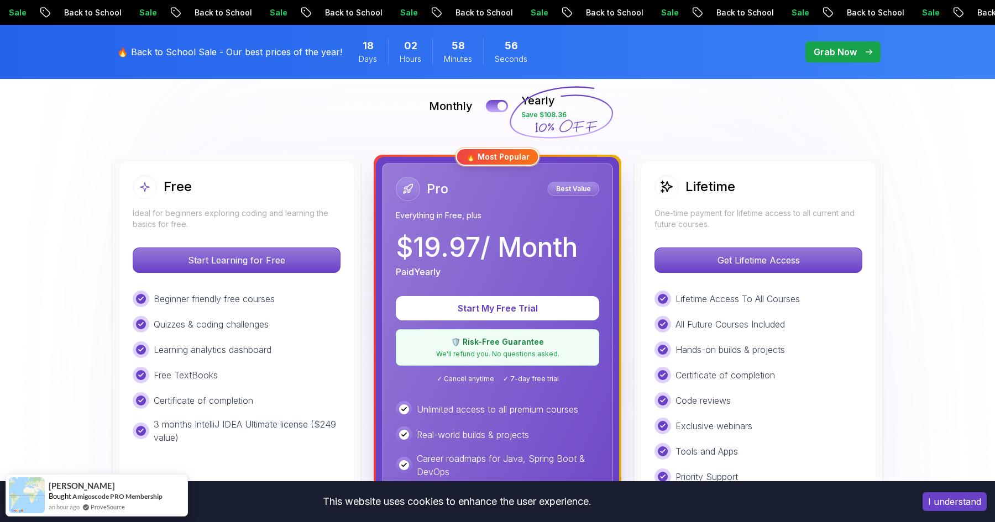
scroll to position [269, 0]
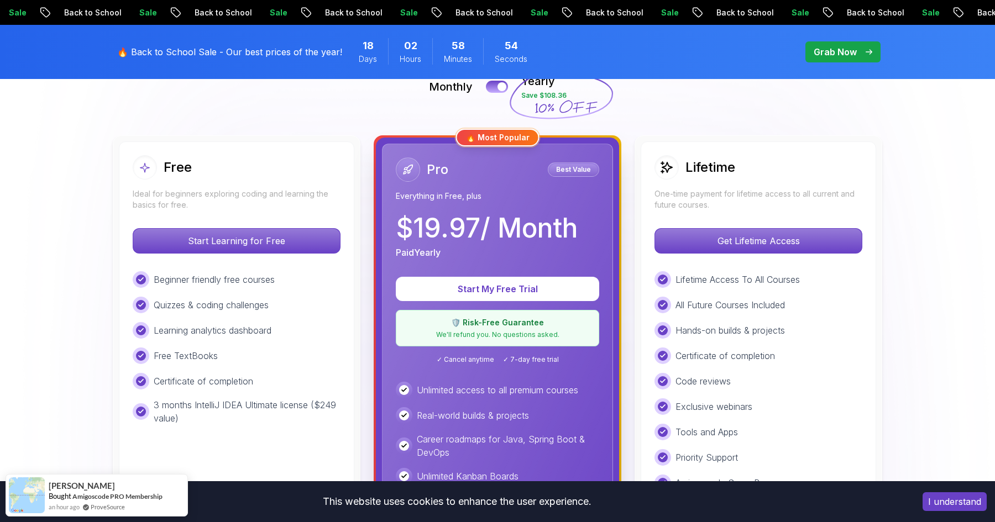
click at [946, 513] on div "I understand" at bounding box center [954, 501] width 81 height 35
click at [954, 504] on button "I understand" at bounding box center [954, 501] width 64 height 19
